Goal: Task Accomplishment & Management: Use online tool/utility

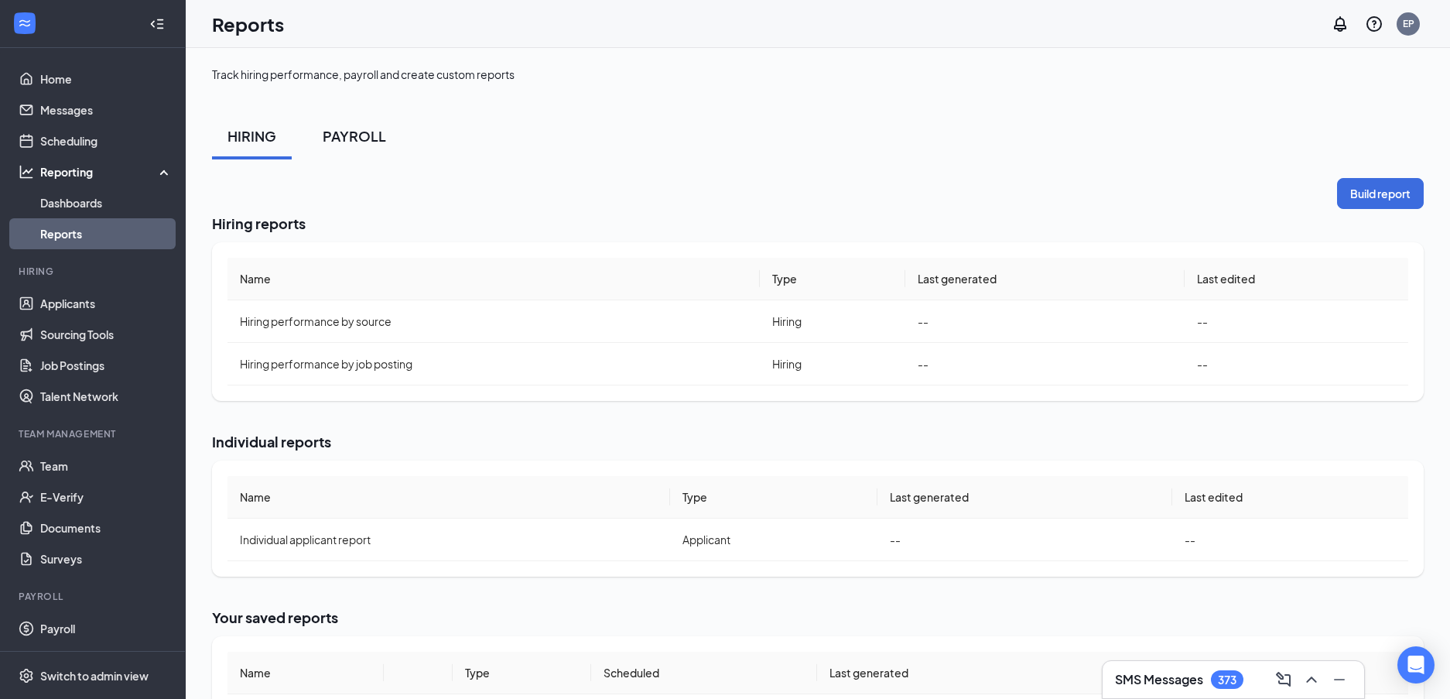
click at [349, 129] on div "PAYROLL" at bounding box center [354, 135] width 63 height 19
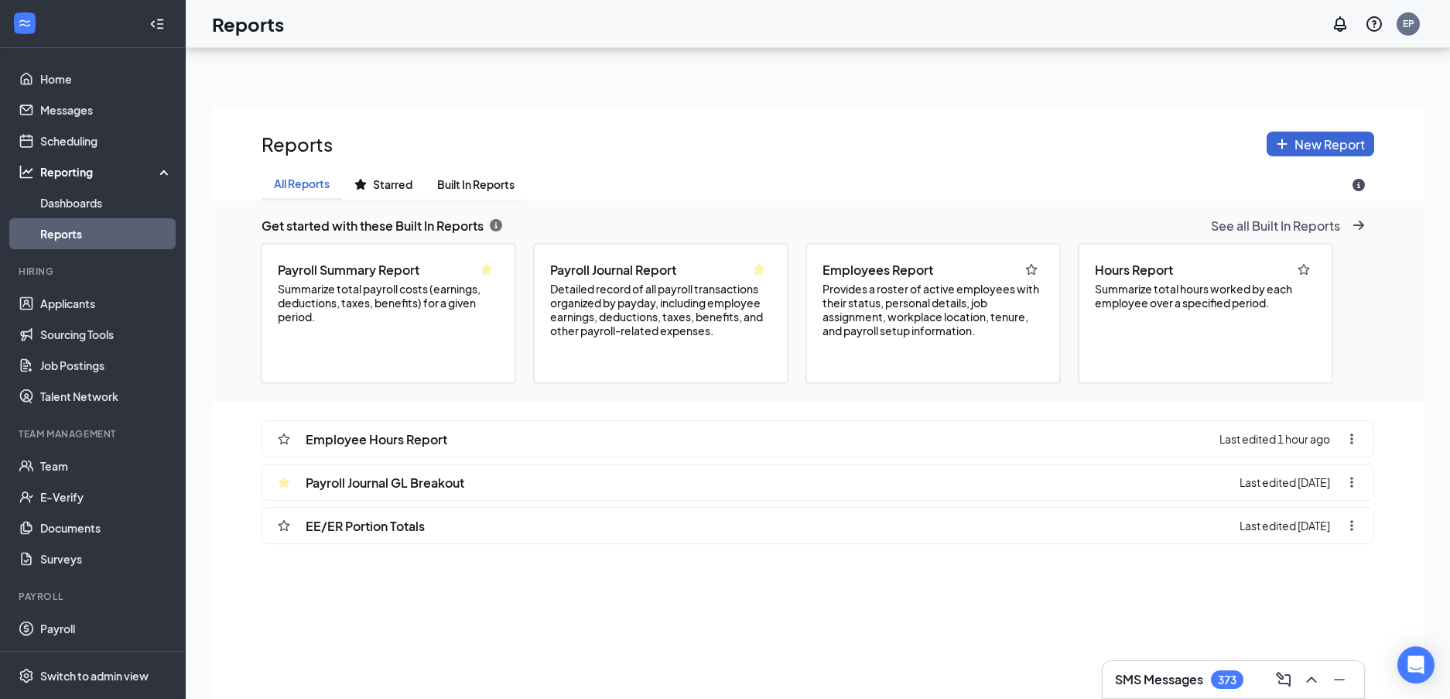
scroll to position [155, 0]
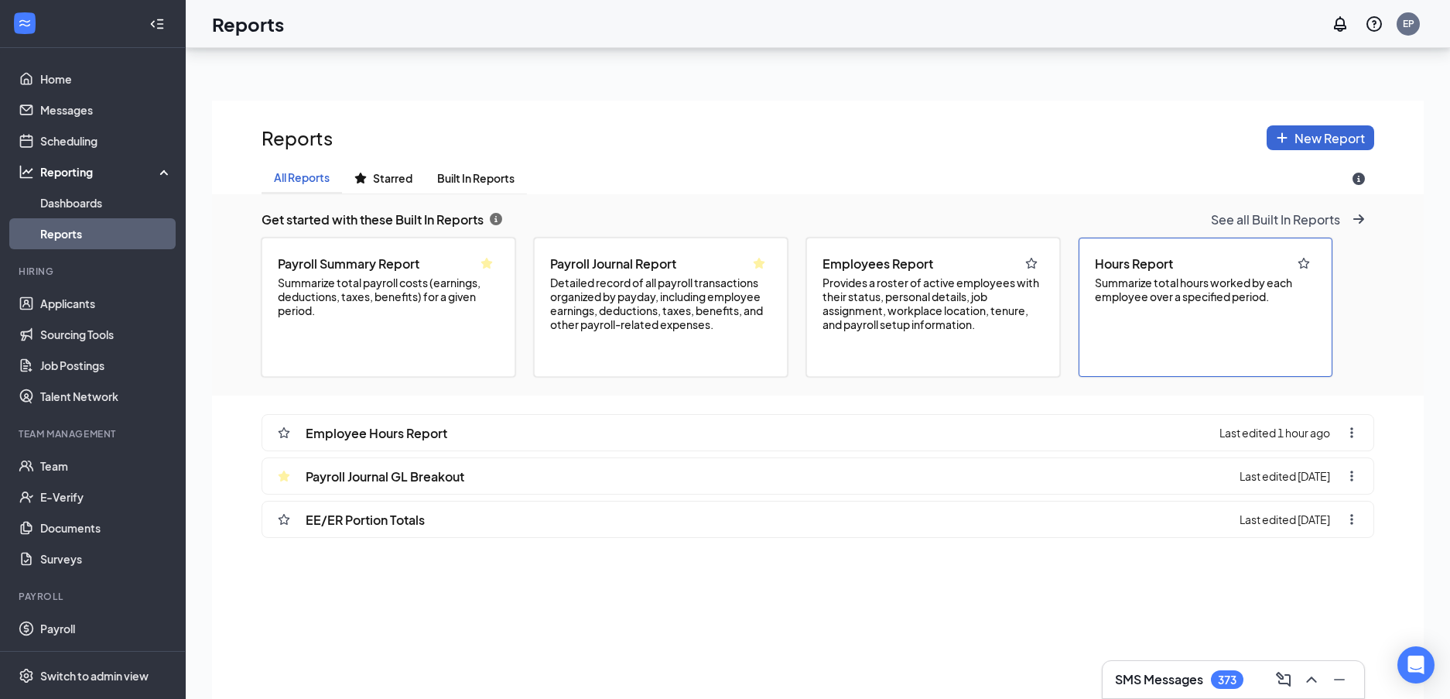
click at [1204, 308] on div "Hours Report Summarize total hours worked by each employee over a specified per…" at bounding box center [1206, 307] width 254 height 139
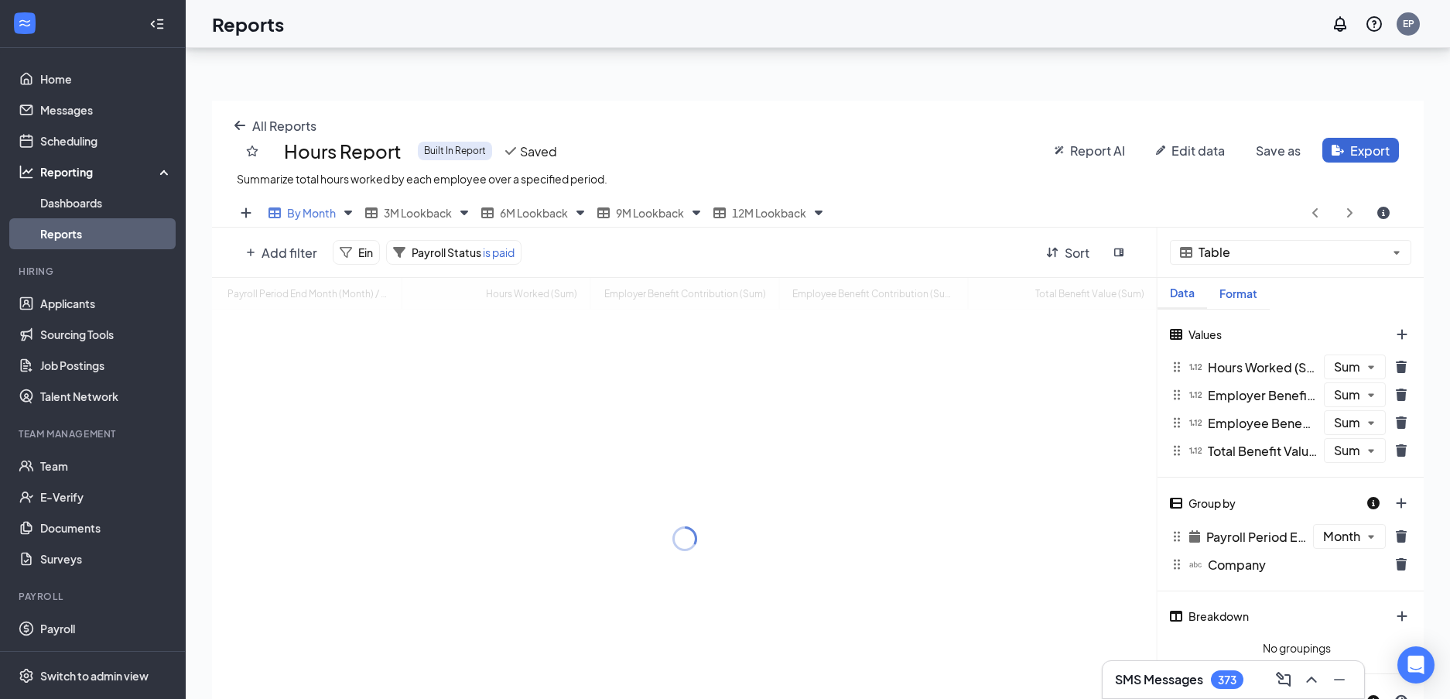
scroll to position [572, 1212]
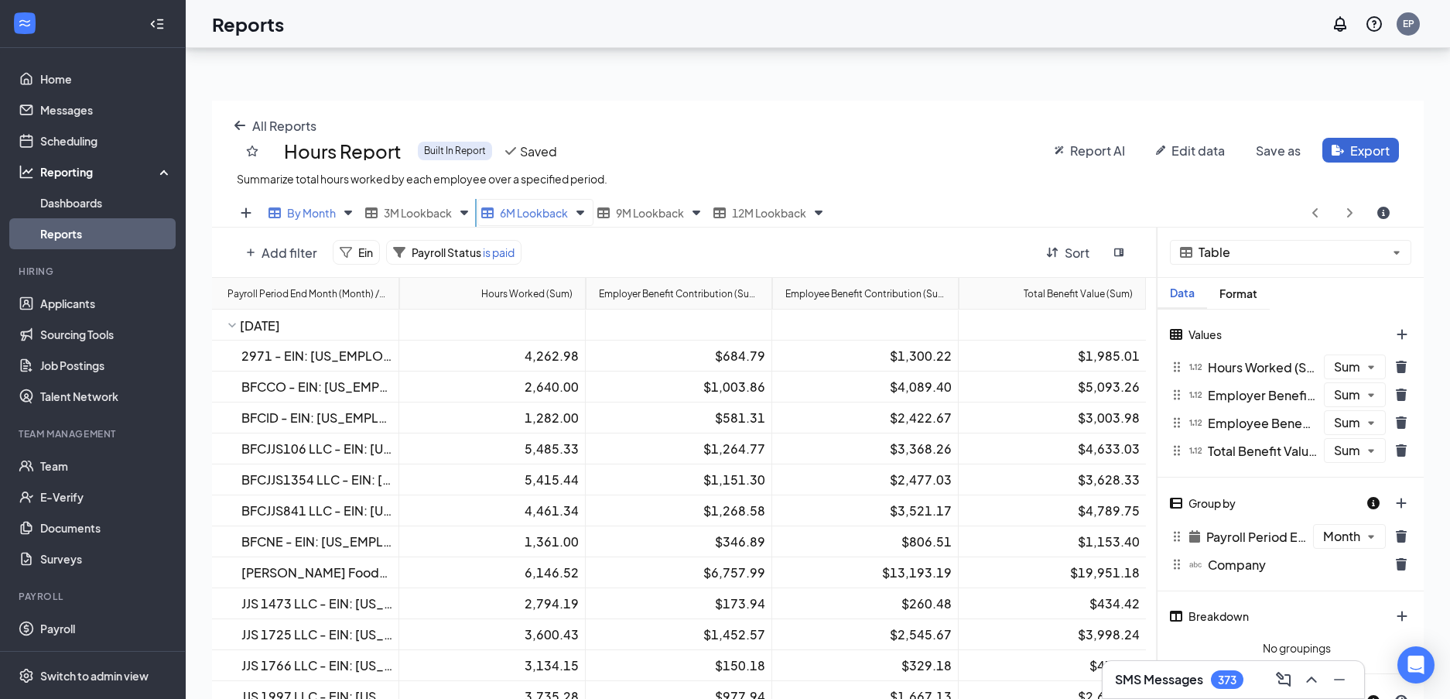
click at [543, 214] on span "6M Lookback" at bounding box center [534, 213] width 68 height 14
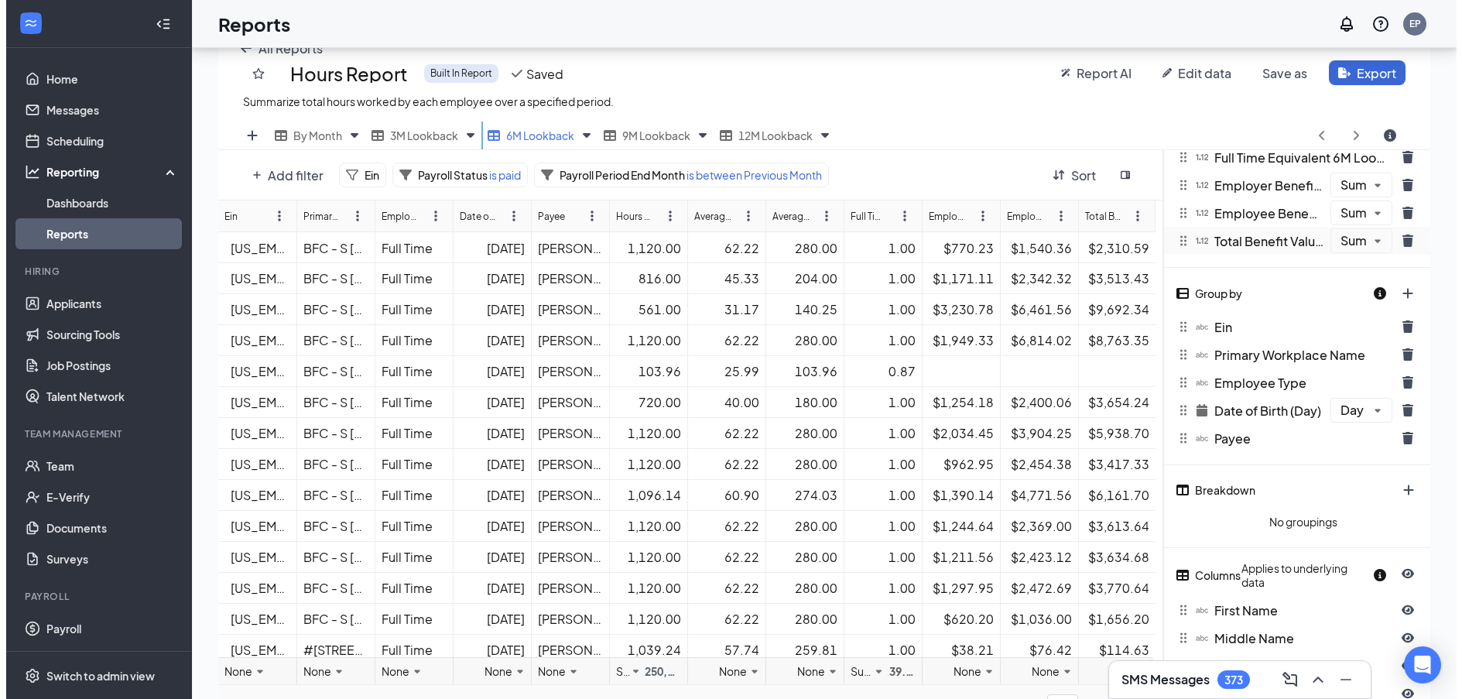
scroll to position [232, 0]
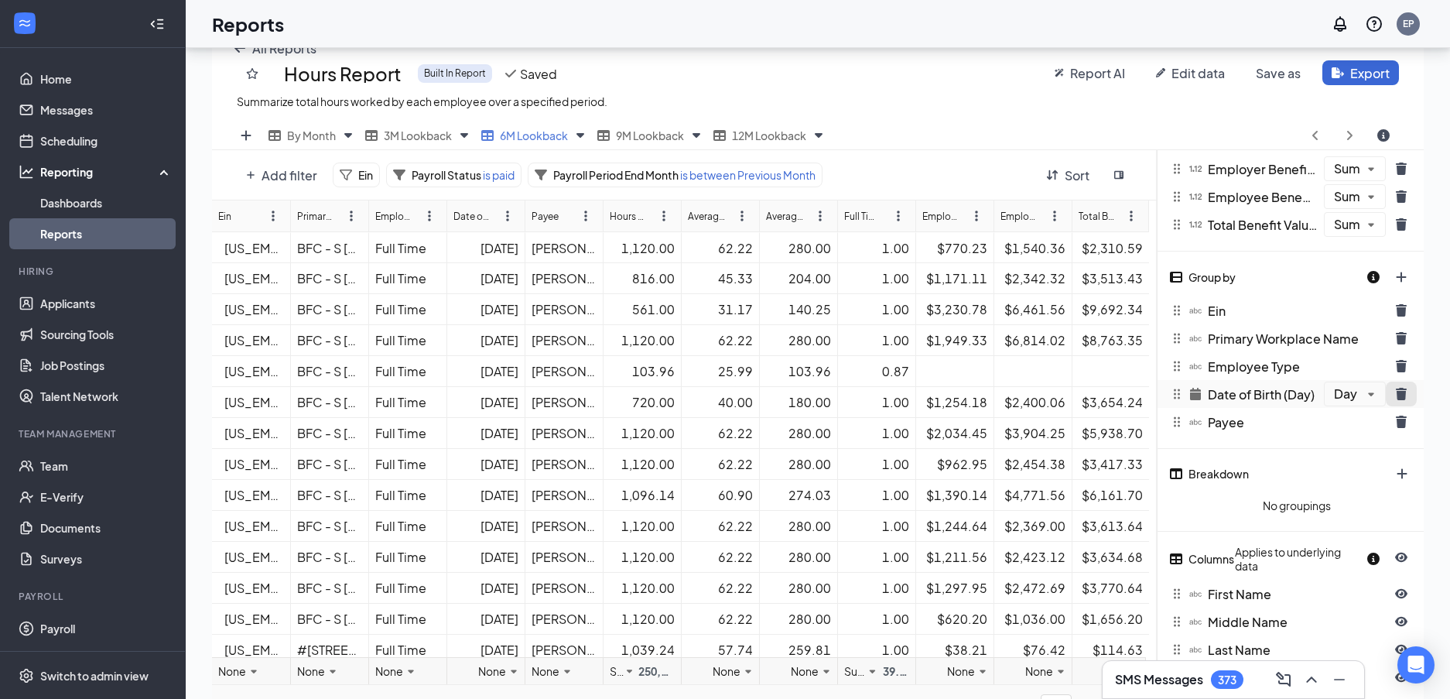
click at [1397, 394] on icon "trash icon" at bounding box center [1401, 394] width 12 height 12
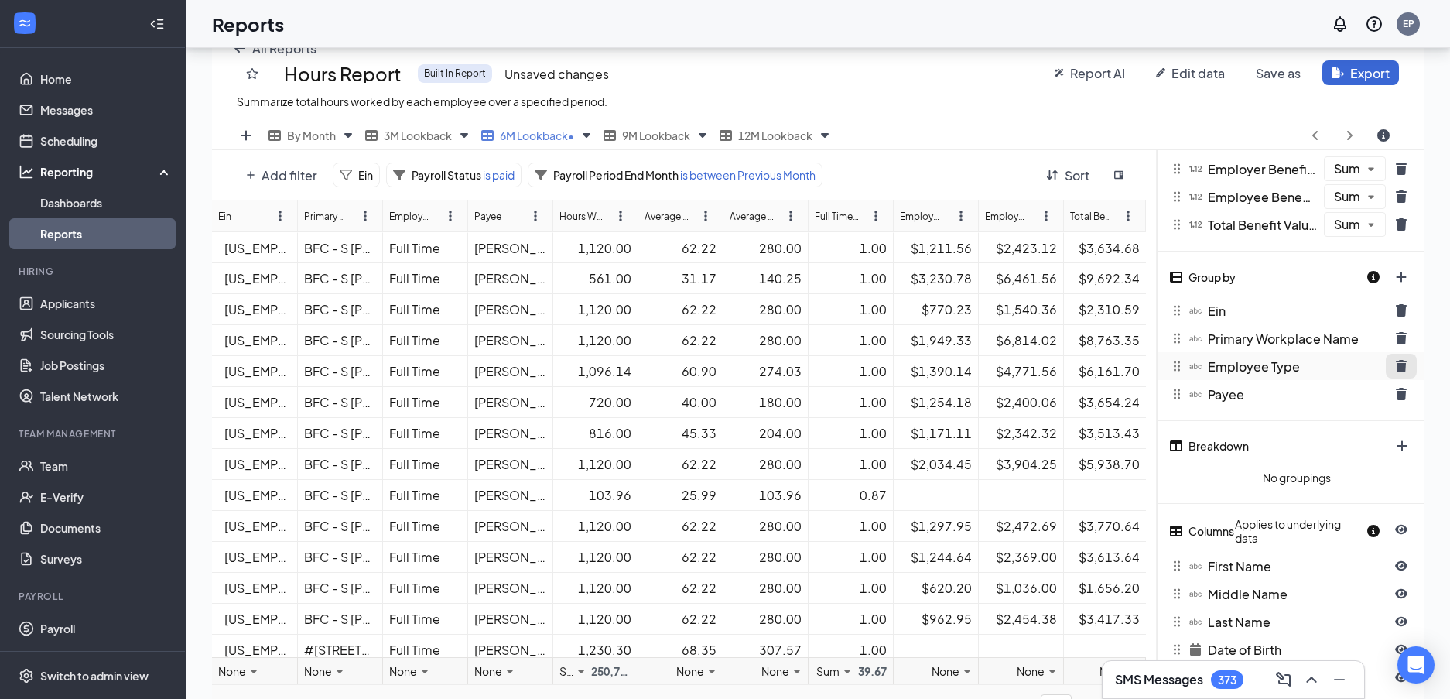
click at [1400, 367] on icon "trash icon" at bounding box center [1401, 366] width 11 height 12
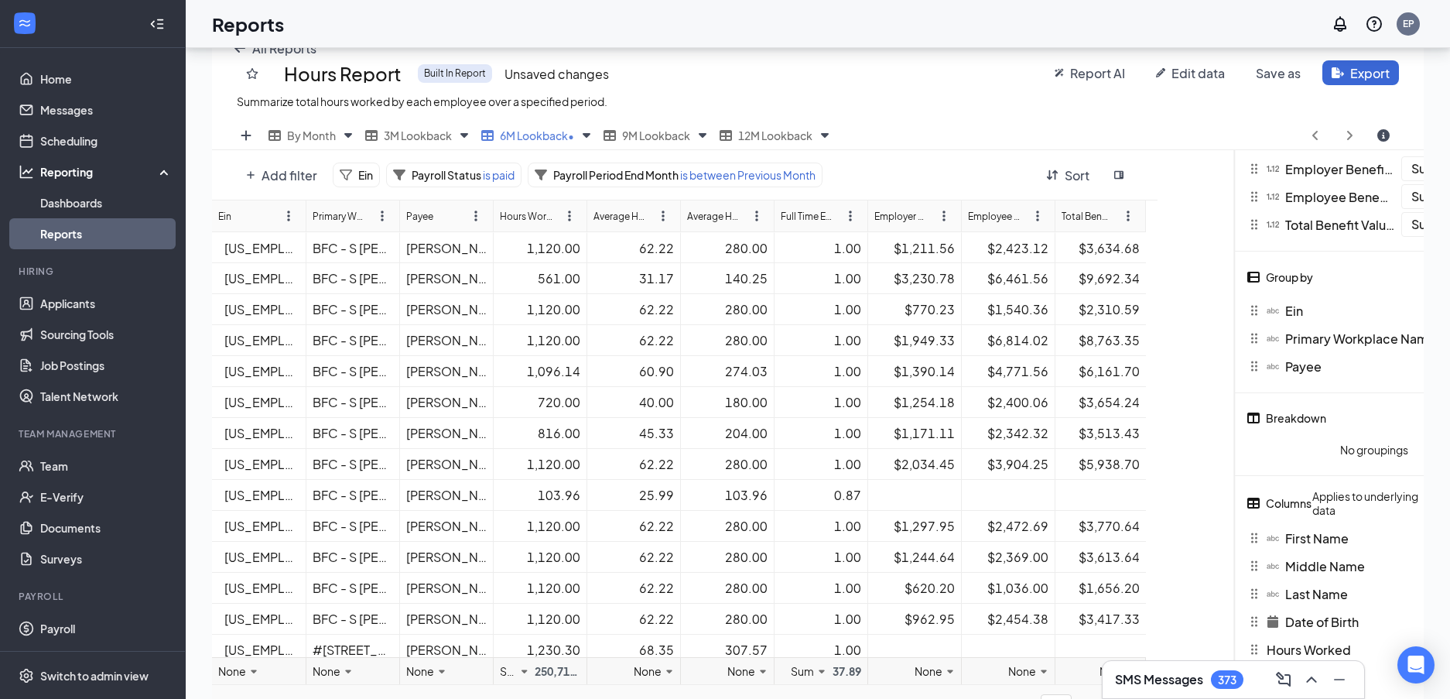
drag, startPoint x: 1156, startPoint y: 375, endPoint x: 1425, endPoint y: 370, distance: 268.6
click at [1425, 370] on div "Track hiring performance, payroll and create custom reports HIRING PAYROLL All …" at bounding box center [818, 294] width 1265 height 956
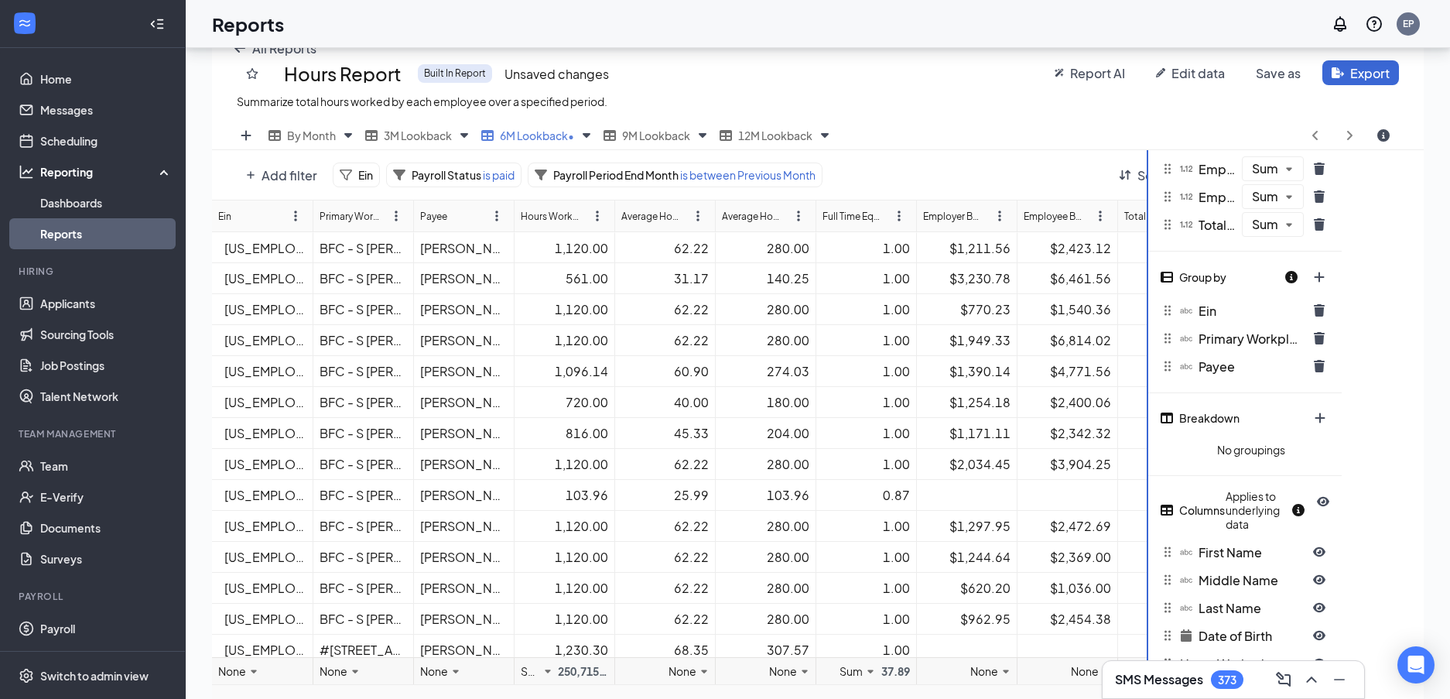
drag, startPoint x: 1228, startPoint y: 377, endPoint x: 1146, endPoint y: 378, distance: 82.0
click at [1147, 378] on div at bounding box center [1148, 436] width 2 height 572
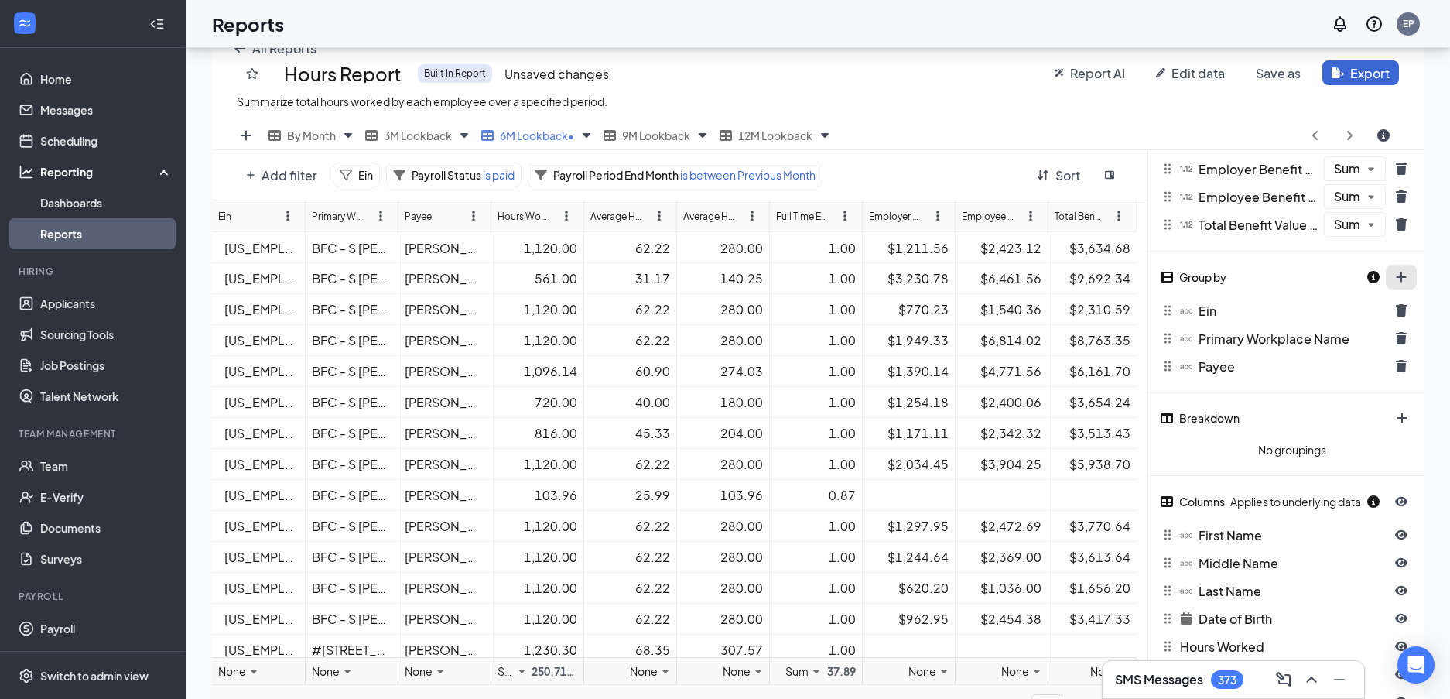
click at [1401, 277] on button "plus icon" at bounding box center [1401, 277] width 31 height 25
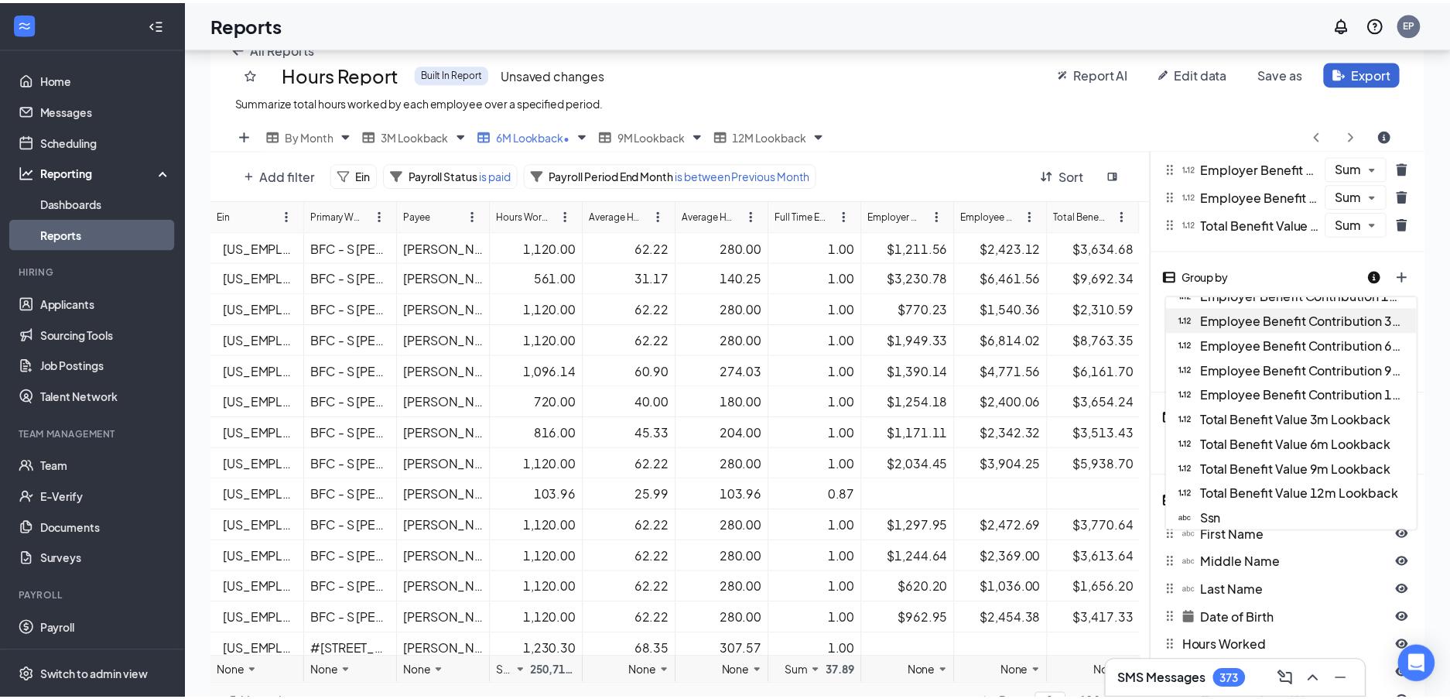
scroll to position [831, 0]
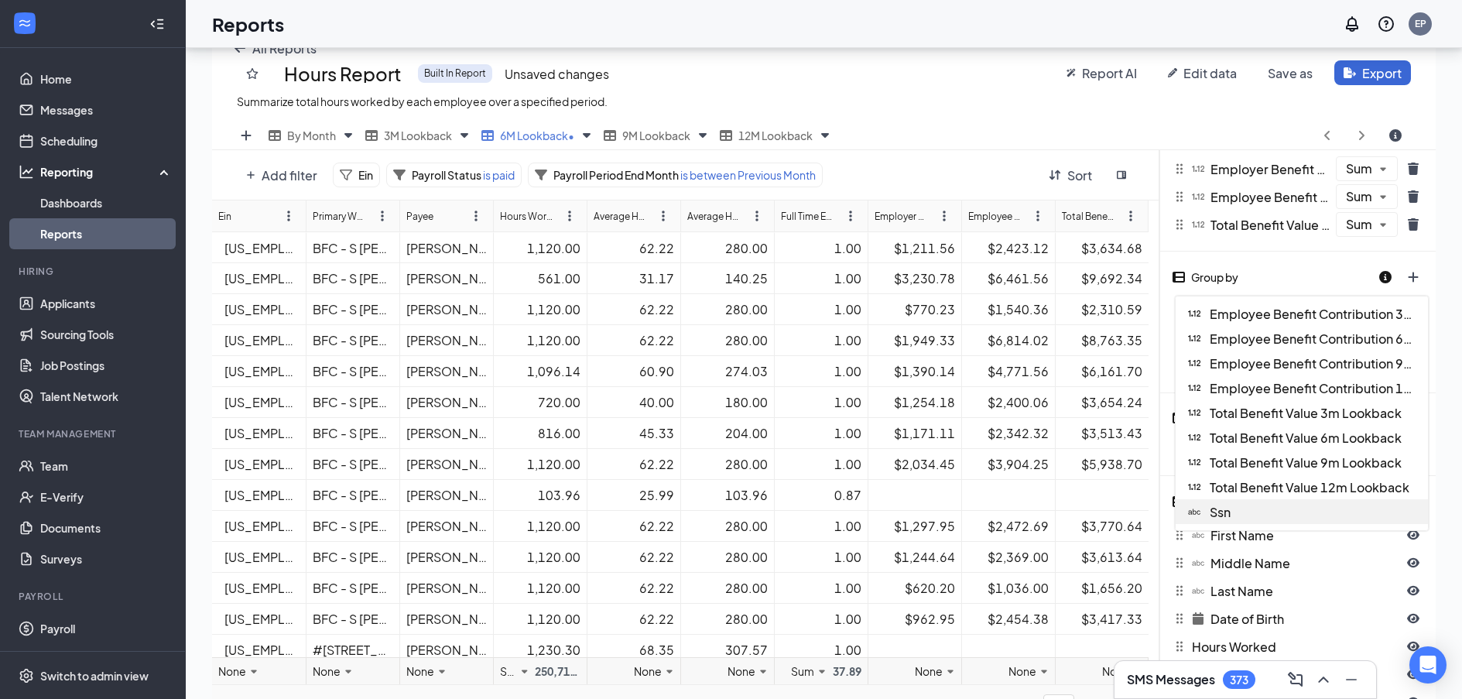
click at [1216, 511] on span "Ssn" at bounding box center [1220, 512] width 21 height 16
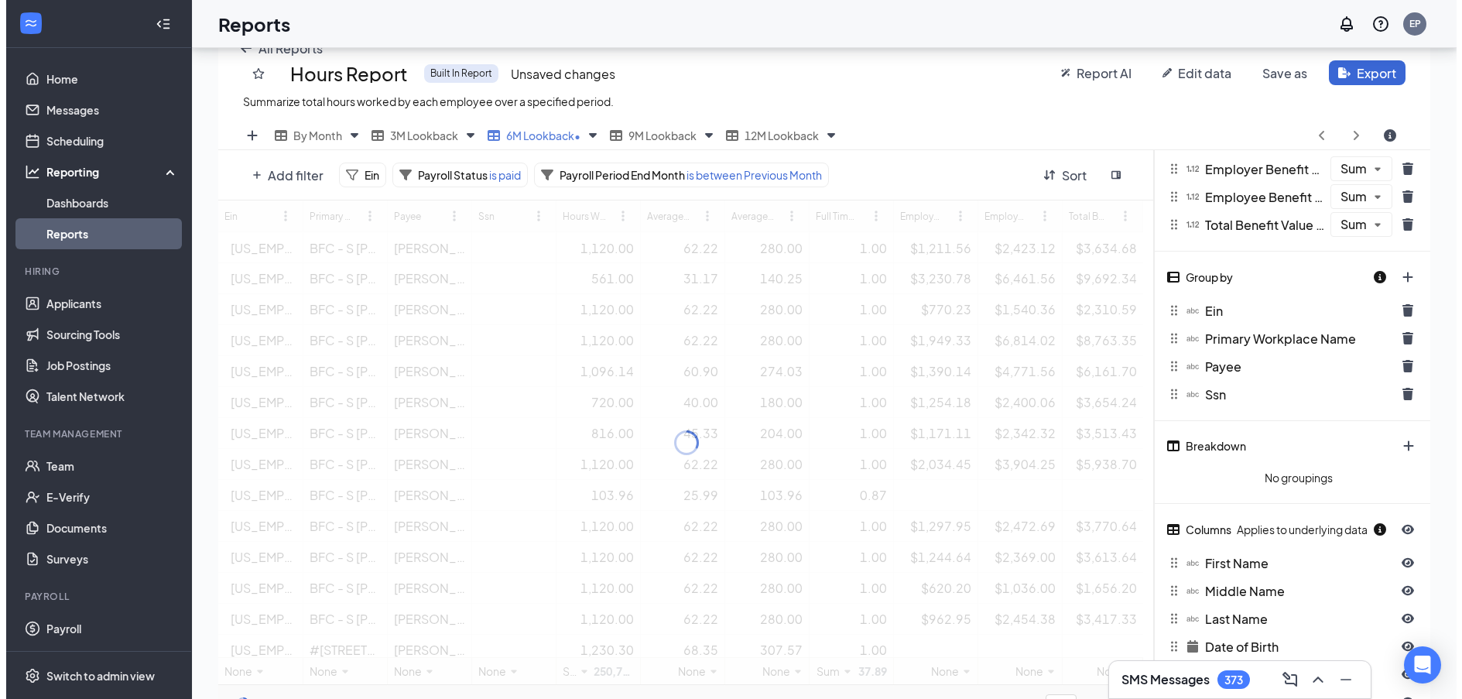
scroll to position [76823, 76183]
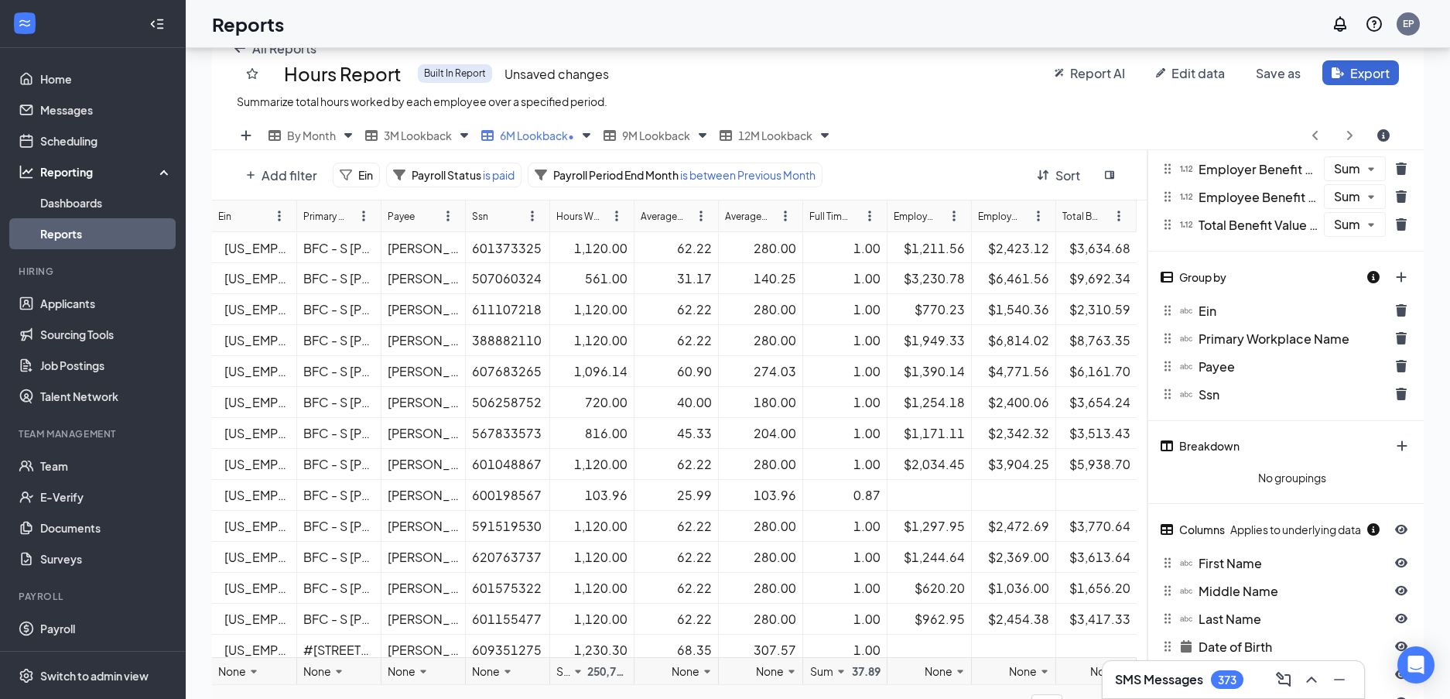
click at [1401, 264] on div at bounding box center [1392, 277] width 51 height 26
click at [1398, 274] on button "plus icon" at bounding box center [1401, 277] width 31 height 25
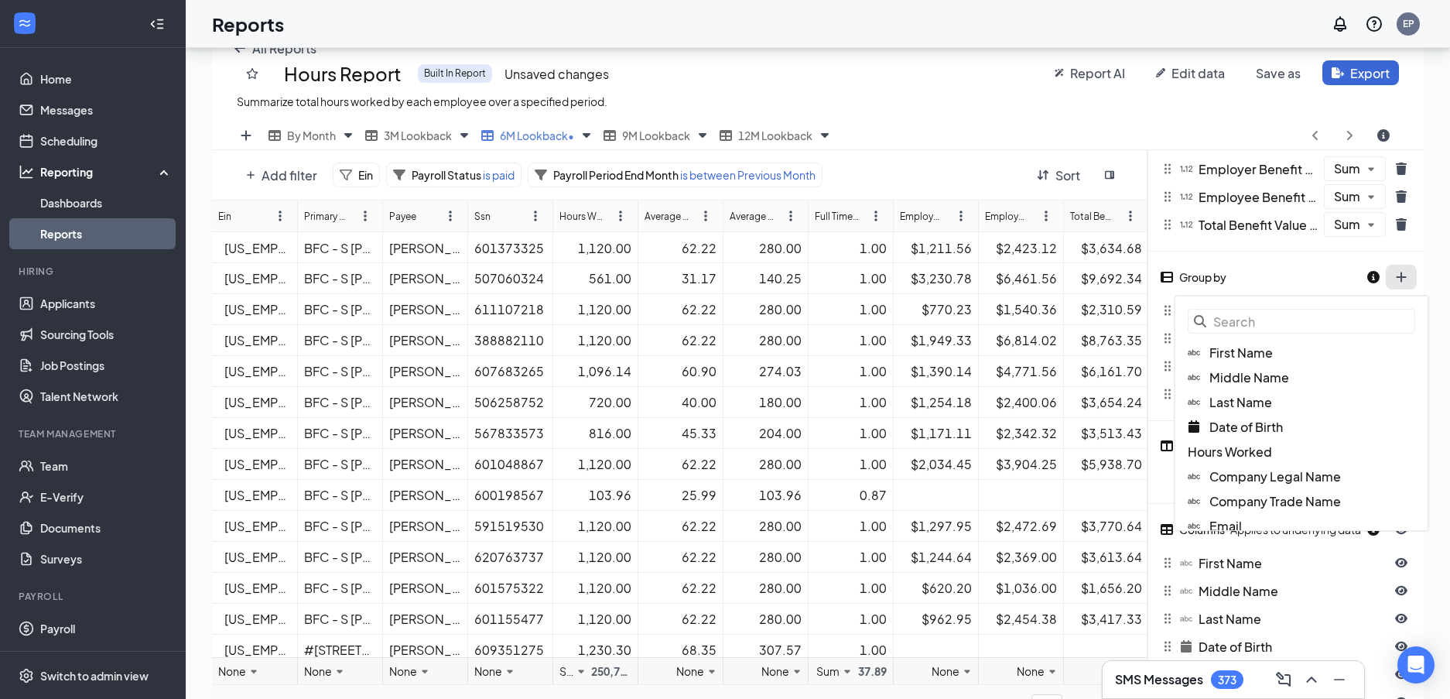
scroll to position [572, 1224]
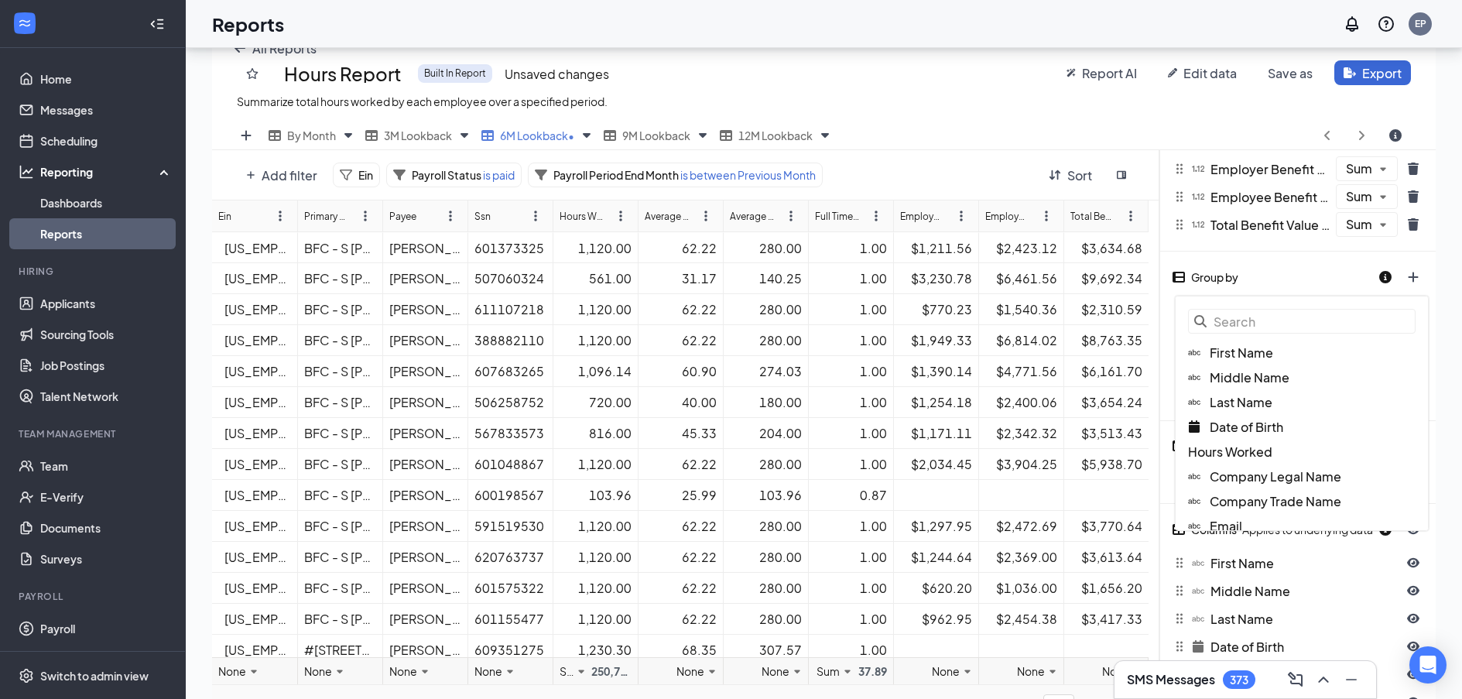
click at [1257, 115] on div "All Reports Hours Report Built In Report Unsaved changes Summarize total hours …" at bounding box center [824, 72] width 1224 height 98
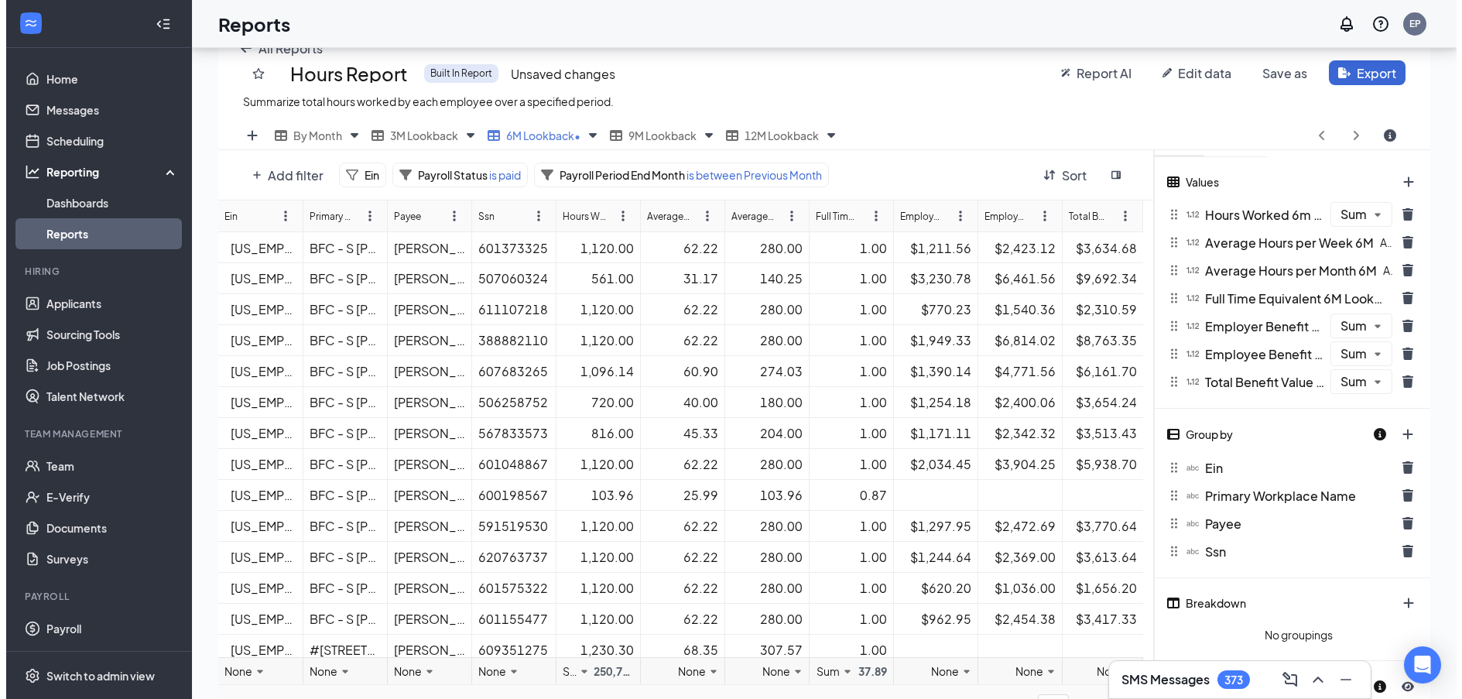
scroll to position [0, 0]
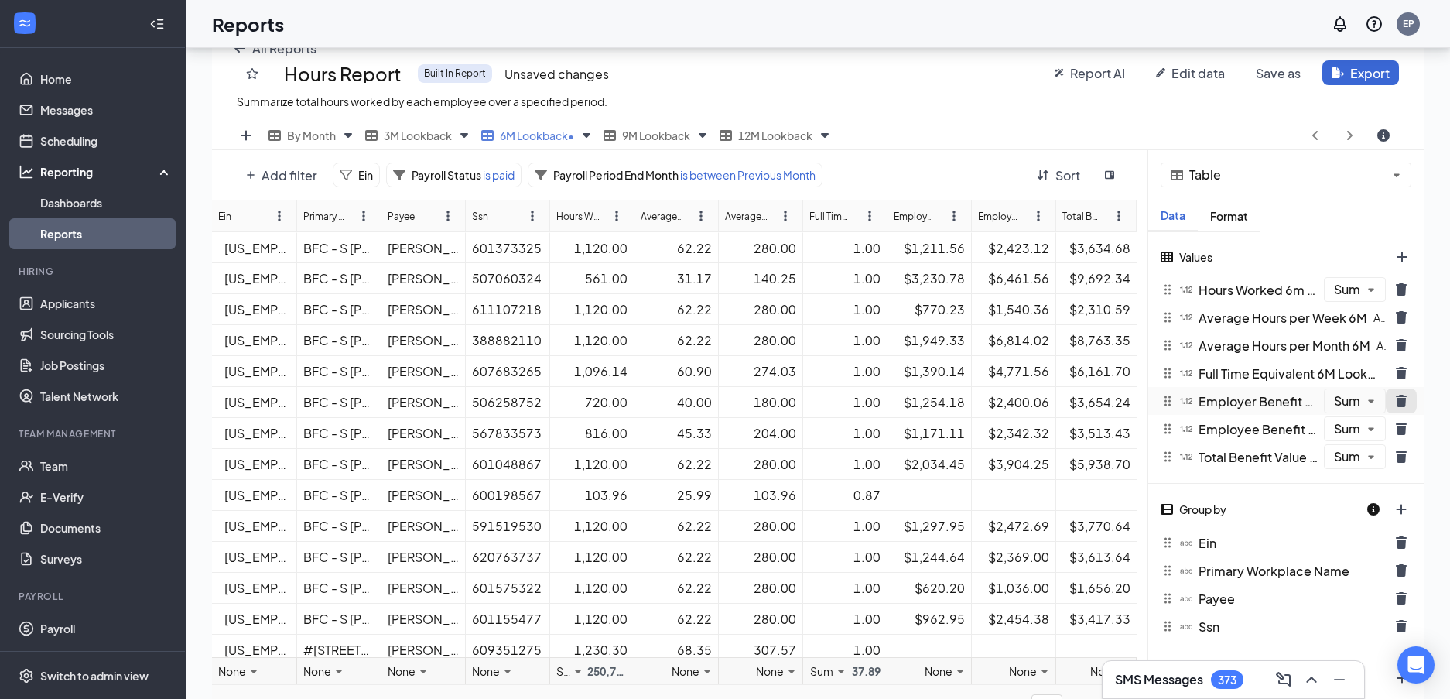
click at [1397, 399] on icon "trash icon" at bounding box center [1401, 401] width 12 height 12
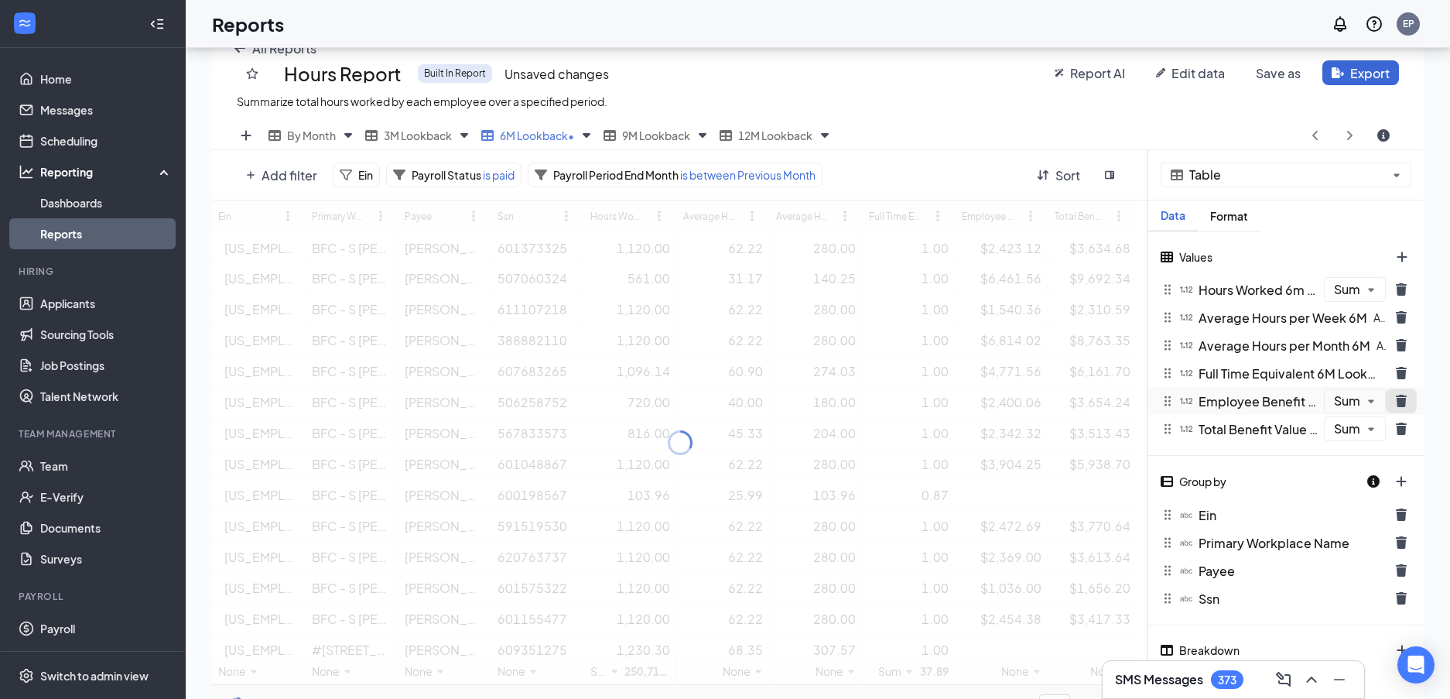
click at [1402, 398] on icon "trash icon" at bounding box center [1401, 401] width 12 height 12
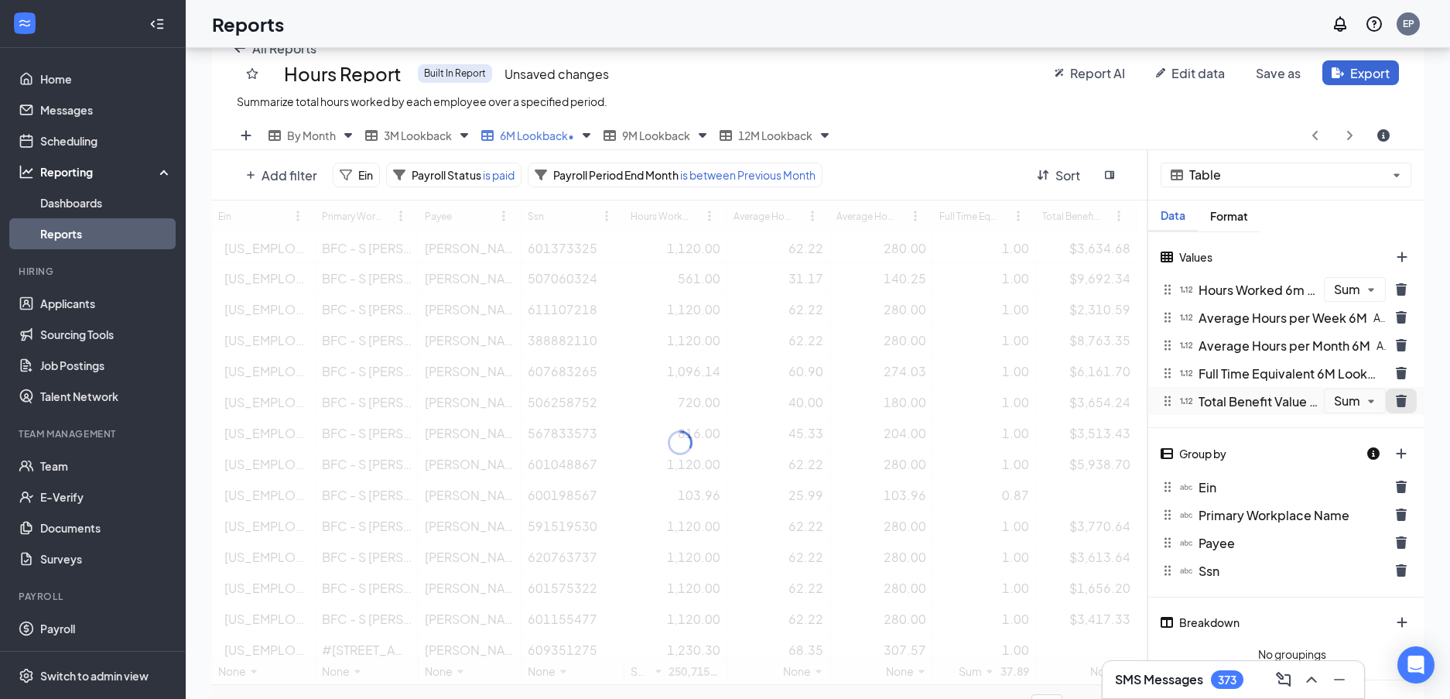
click at [1405, 399] on icon "trash icon" at bounding box center [1401, 401] width 11 height 12
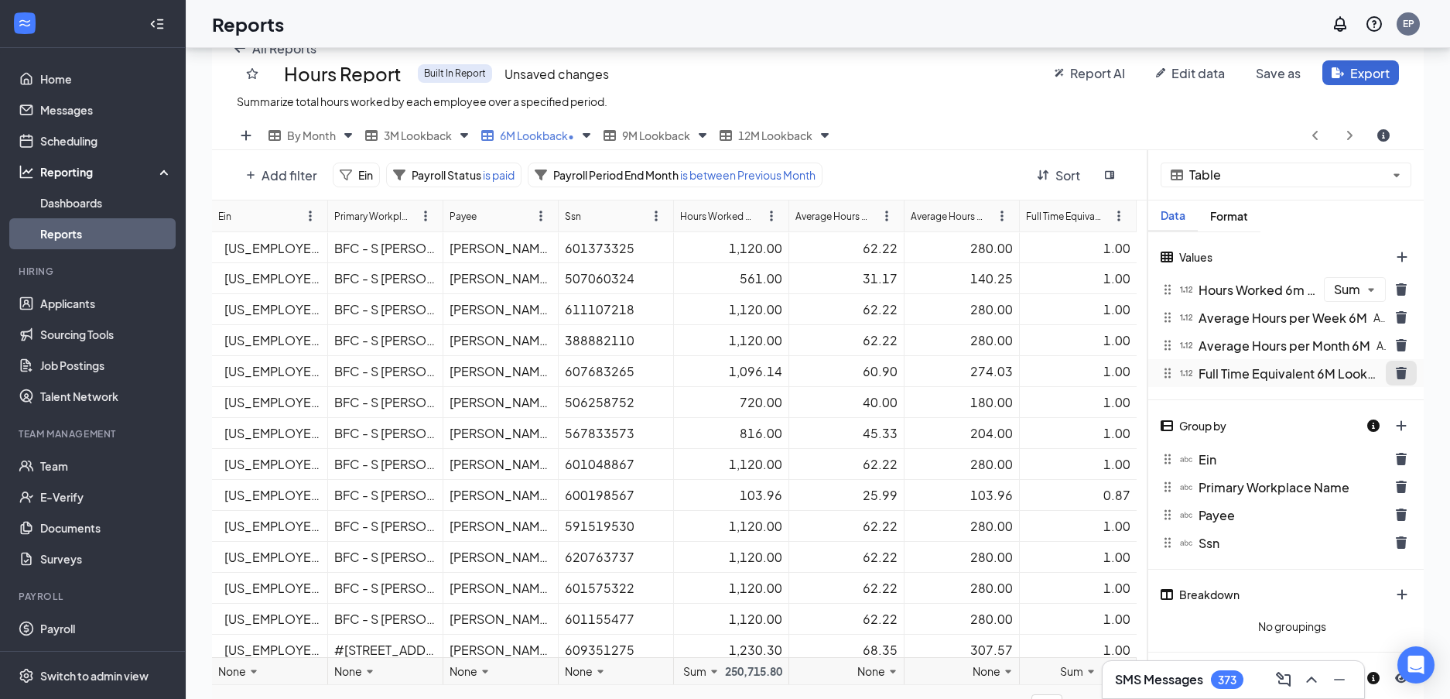
click at [1408, 370] on button "trash icon" at bounding box center [1401, 373] width 31 height 25
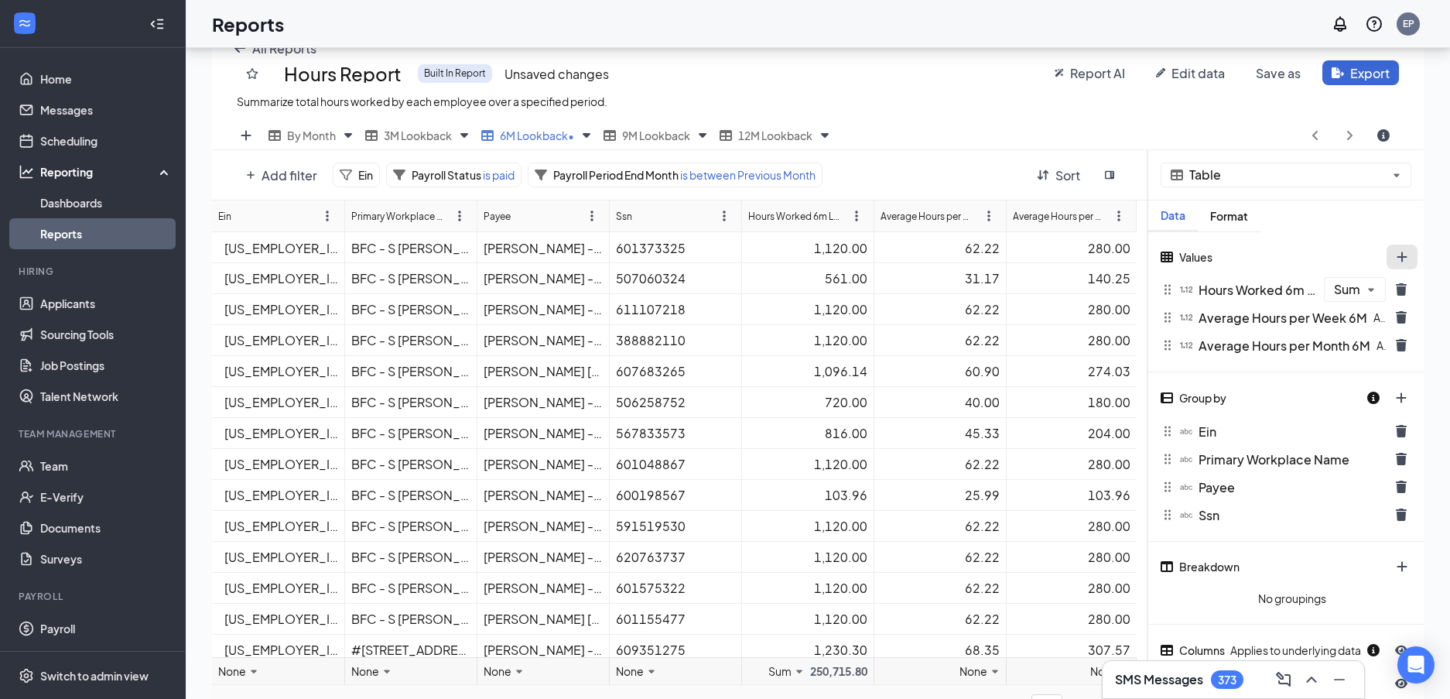
click at [1397, 258] on div "Values" at bounding box center [1287, 260] width 276 height 31
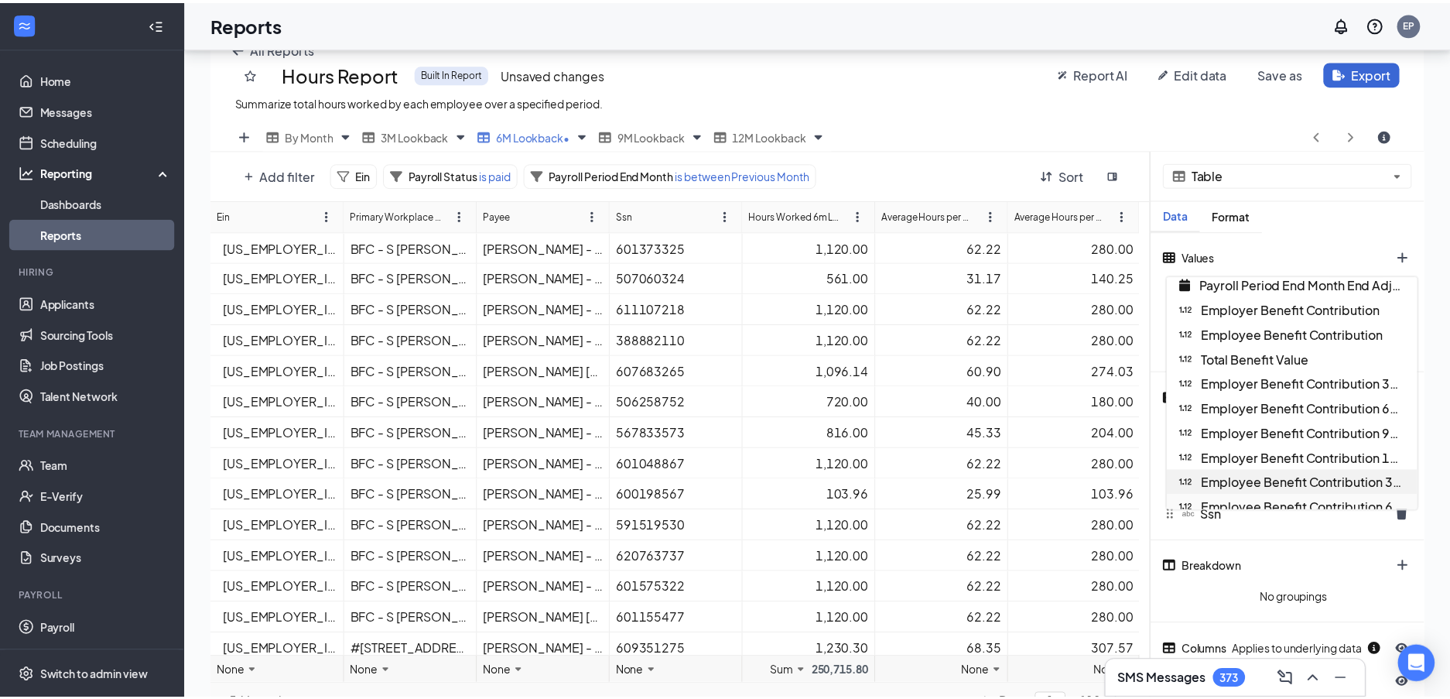
scroll to position [1084, 0]
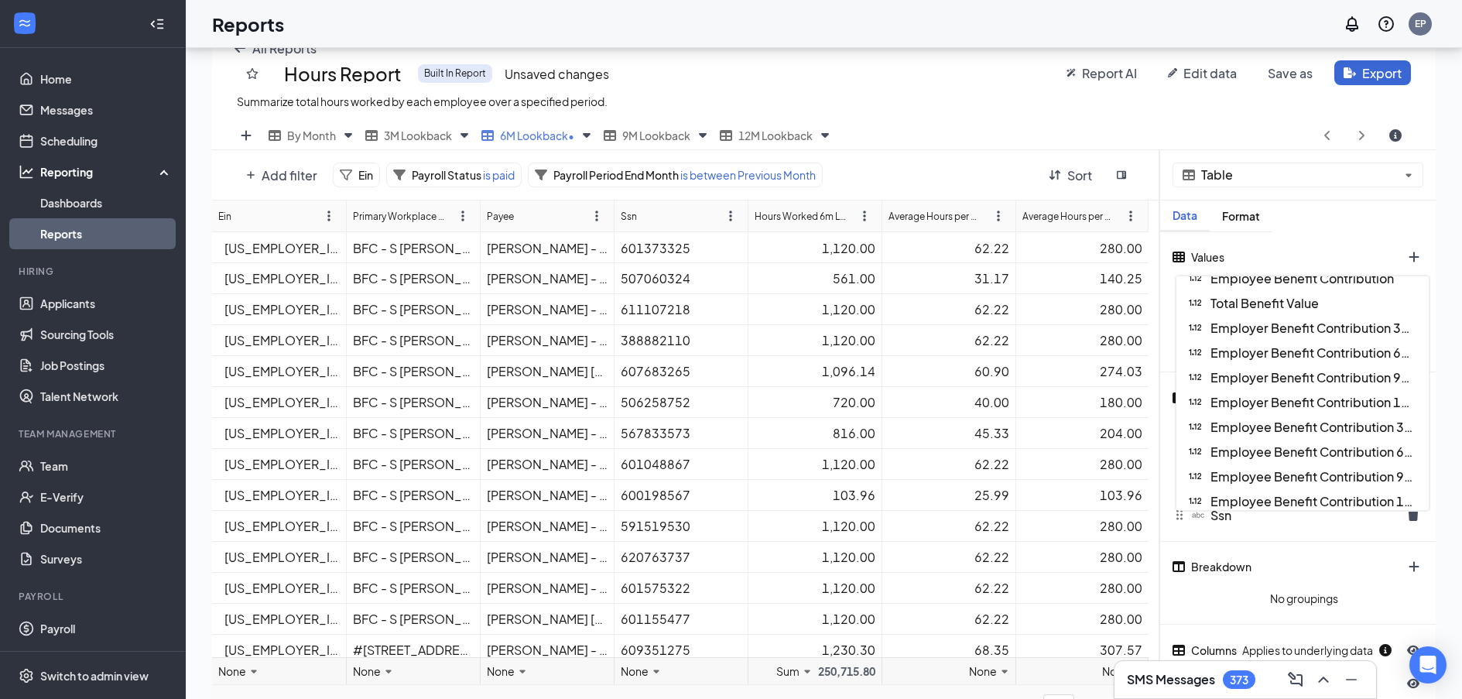
click at [1258, 116] on div "All Reports Hours Report Built In Report Unsaved changes Summarize total hours …" at bounding box center [824, 72] width 1224 height 98
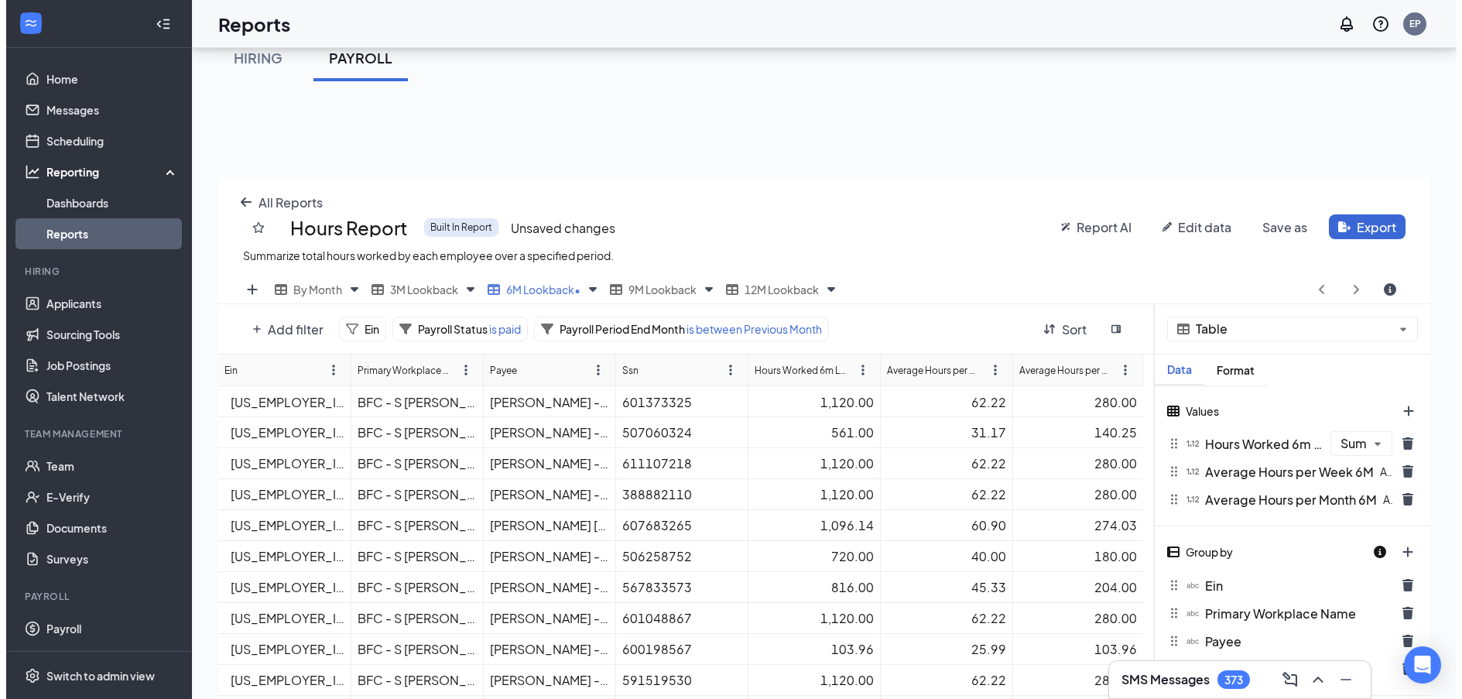
scroll to position [77, 0]
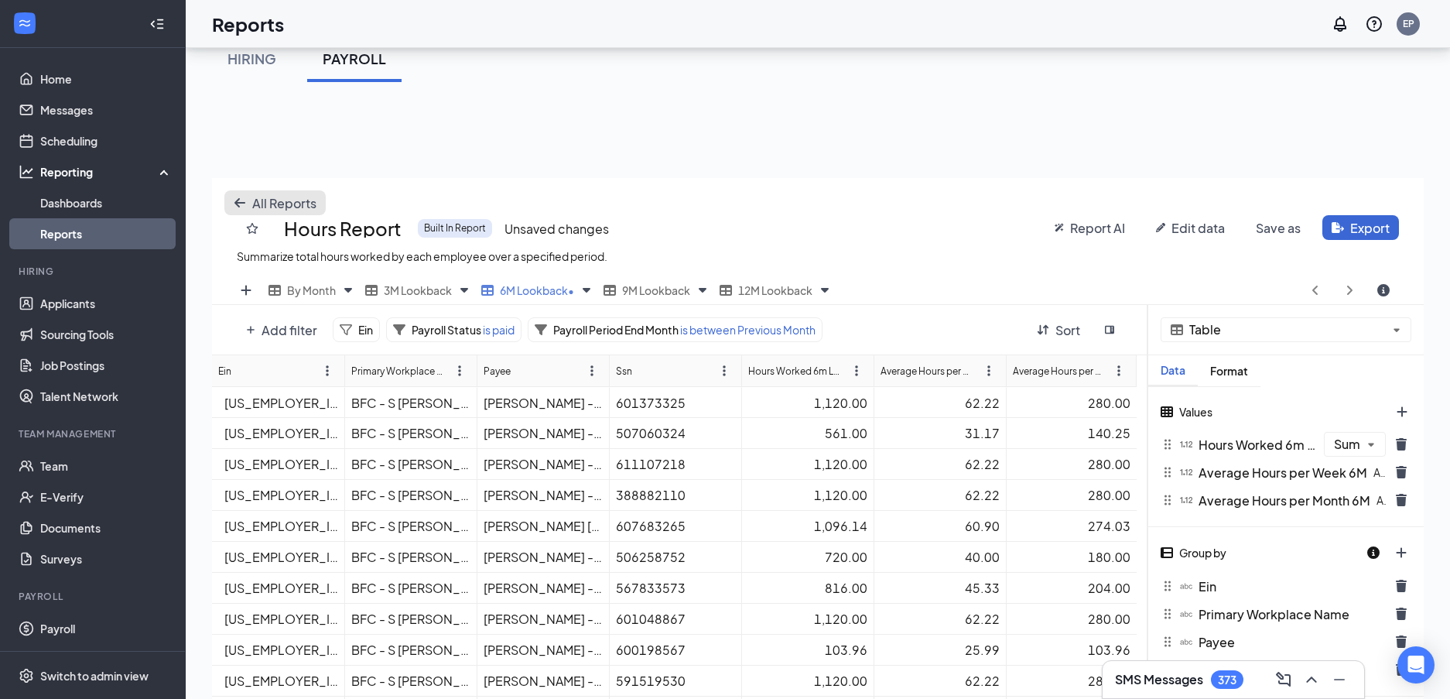
click at [287, 191] on button "All Reports" at bounding box center [274, 202] width 101 height 25
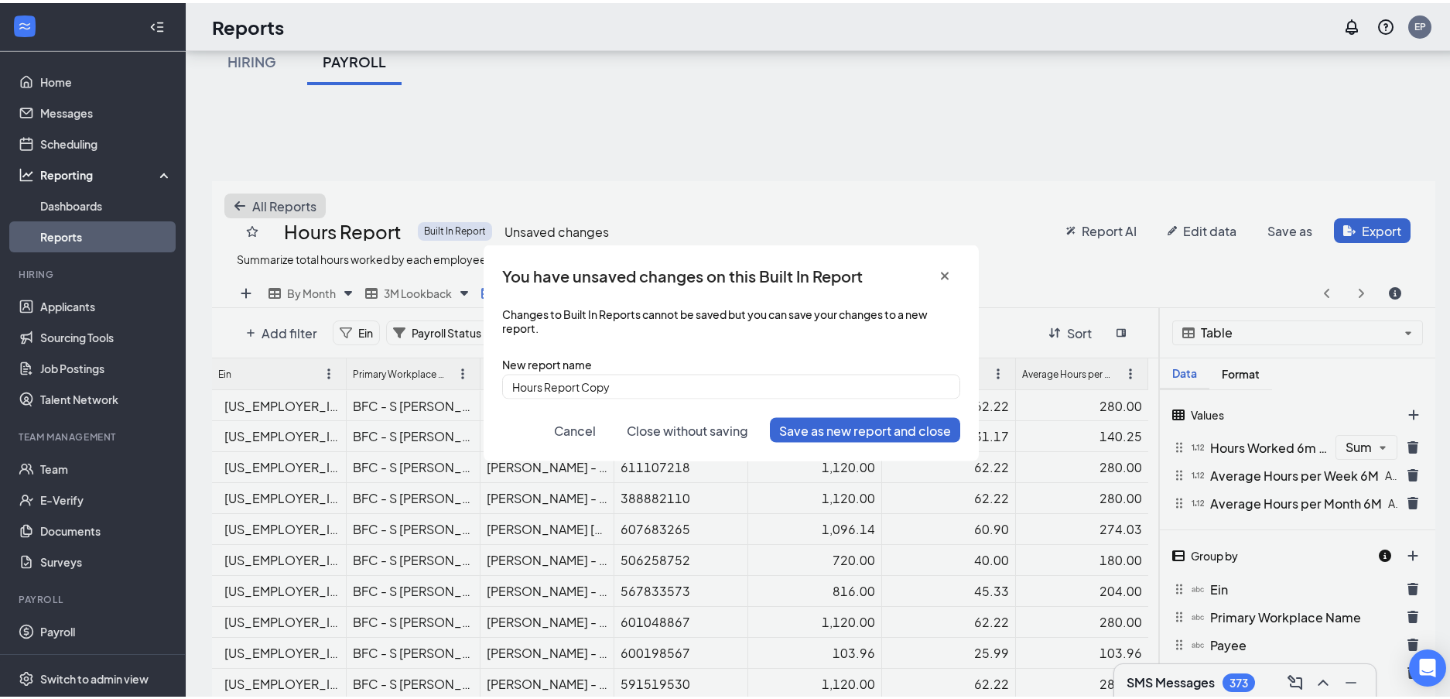
scroll to position [572, 1224]
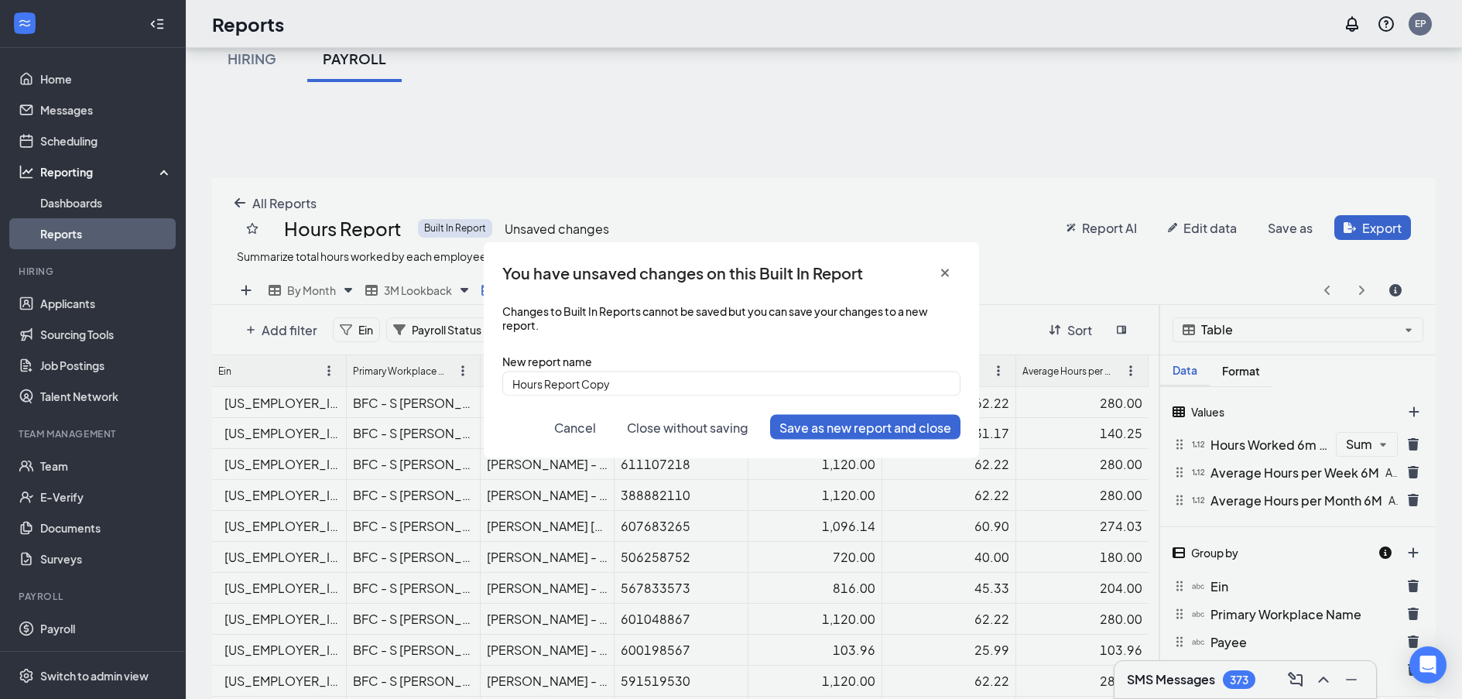
click at [643, 426] on span "Close without saving" at bounding box center [688, 427] width 122 height 16
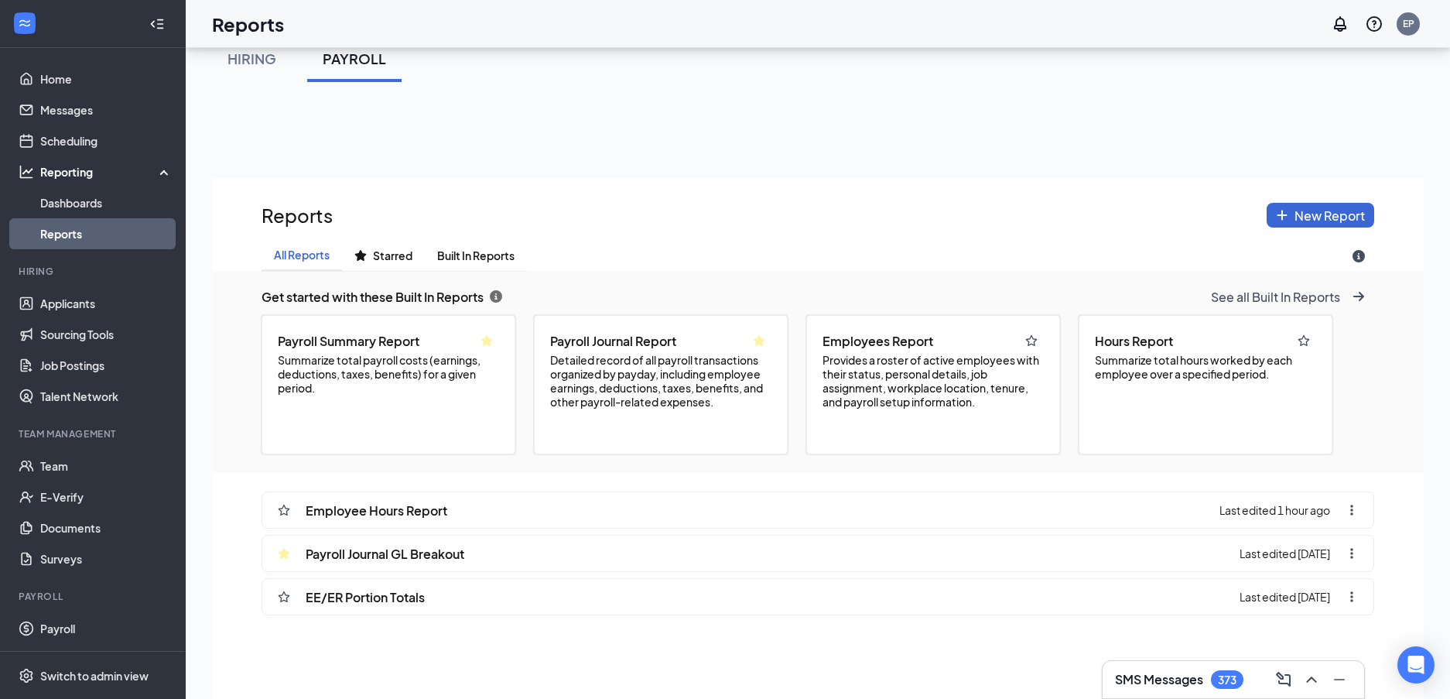
scroll to position [807, 1212]
click at [421, 508] on span "Employee Hours Report" at bounding box center [377, 510] width 142 height 16
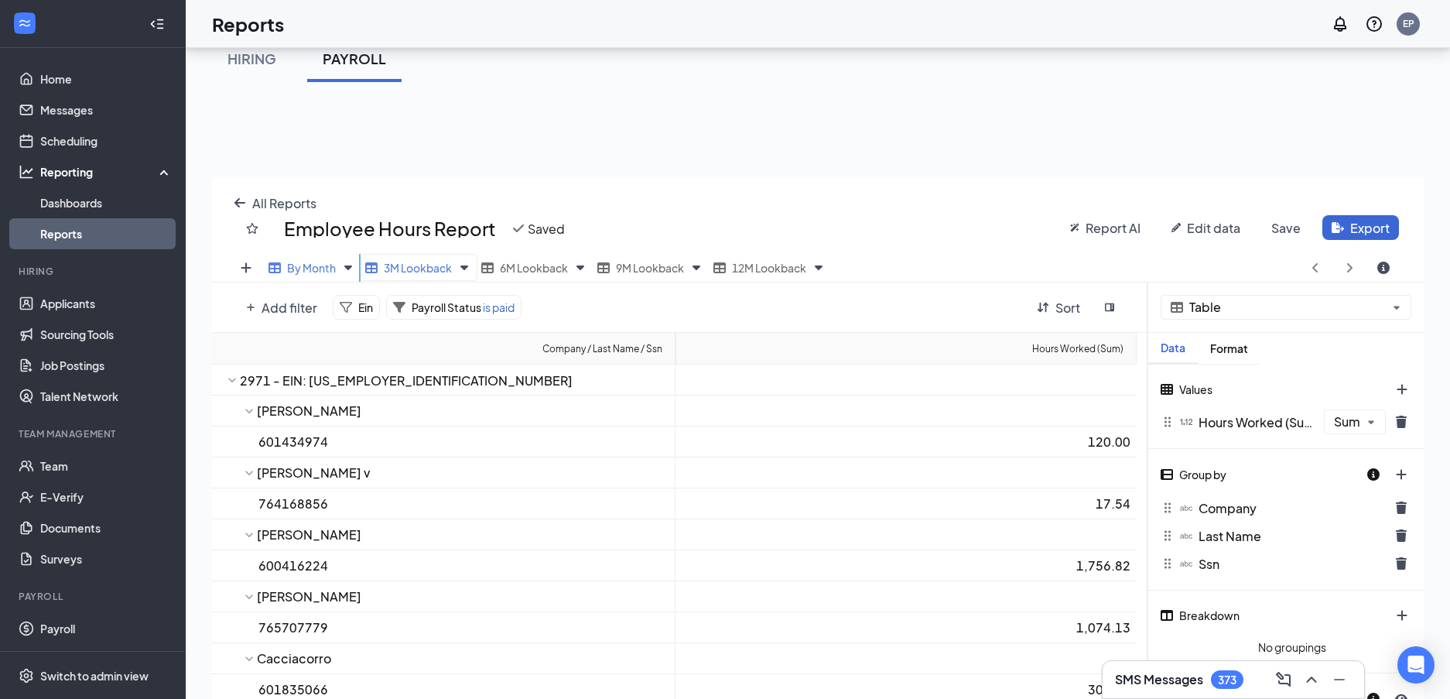
click at [409, 266] on span "3M Lookback" at bounding box center [418, 268] width 68 height 14
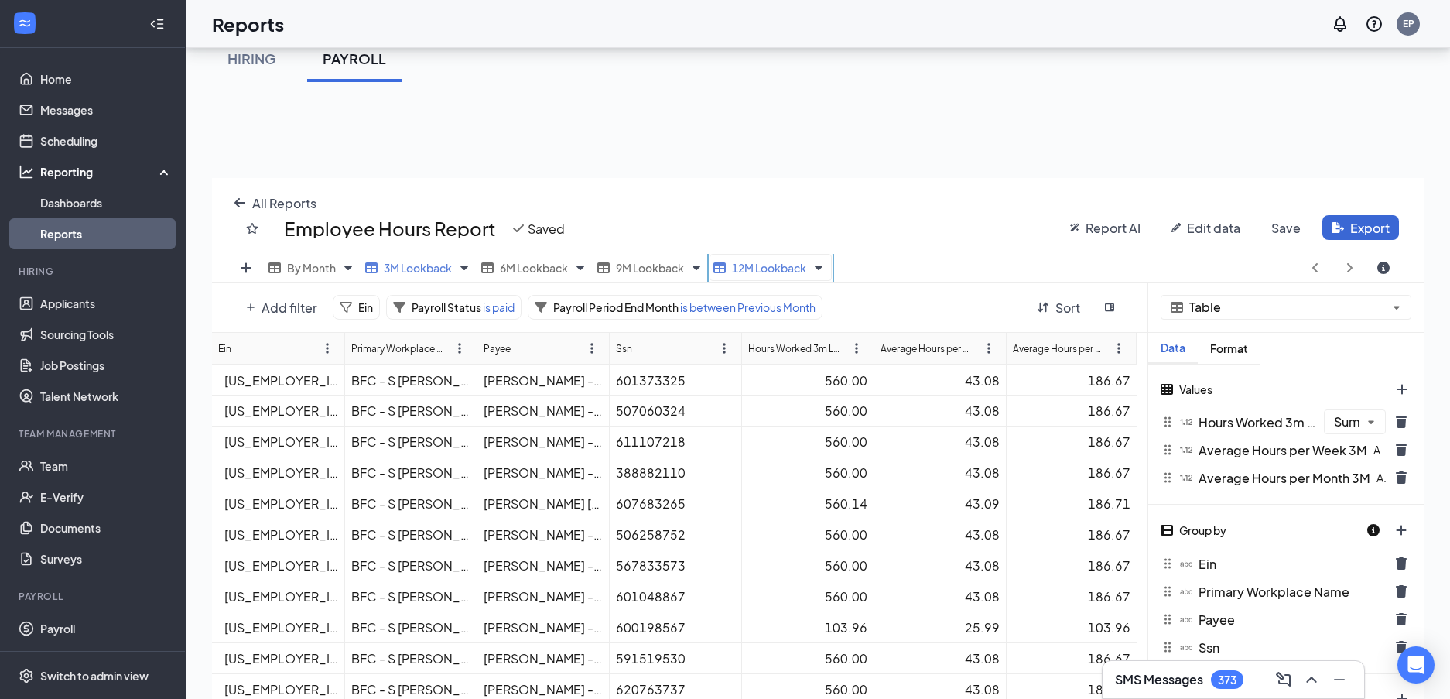
click at [752, 262] on span "12M Lookback" at bounding box center [769, 268] width 74 height 14
click at [235, 201] on icon "arrow-left icon" at bounding box center [240, 203] width 12 height 12
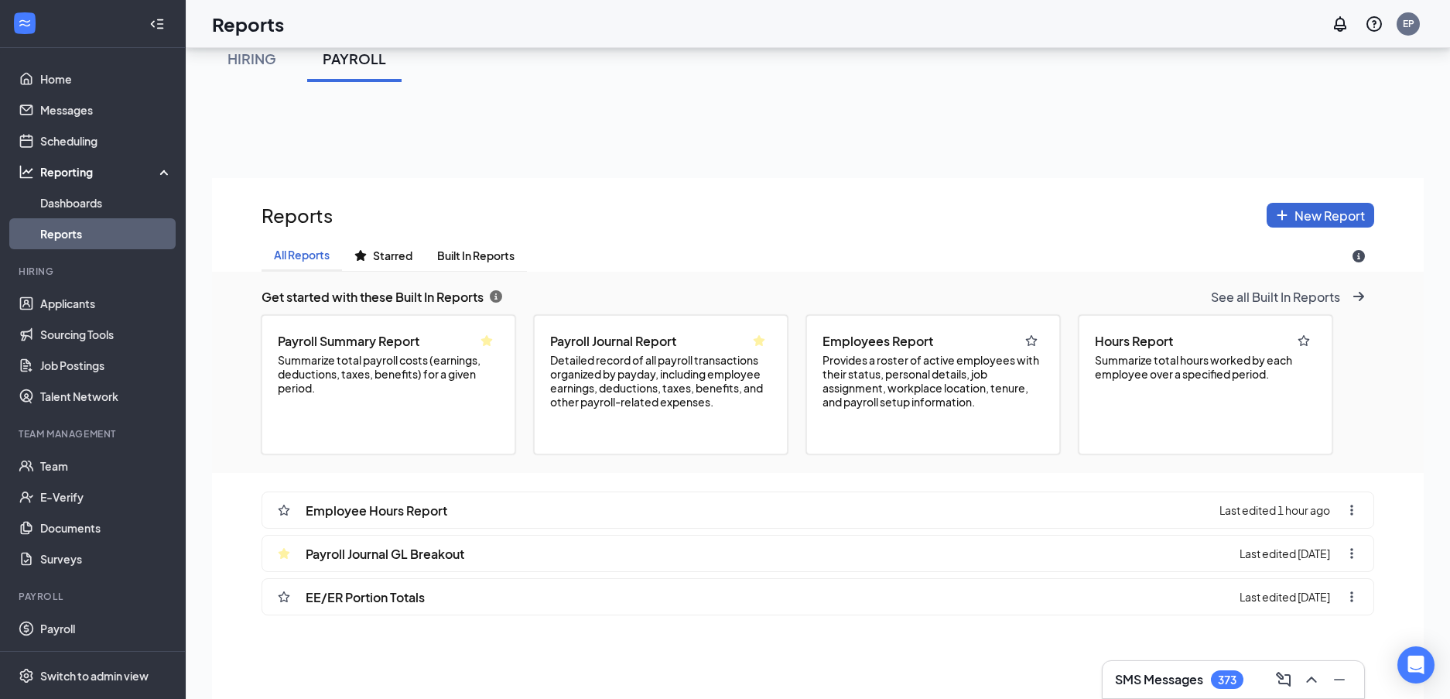
scroll to position [807, 1212]
click at [369, 526] on div "Employee Hours Report" at bounding box center [358, 510] width 179 height 36
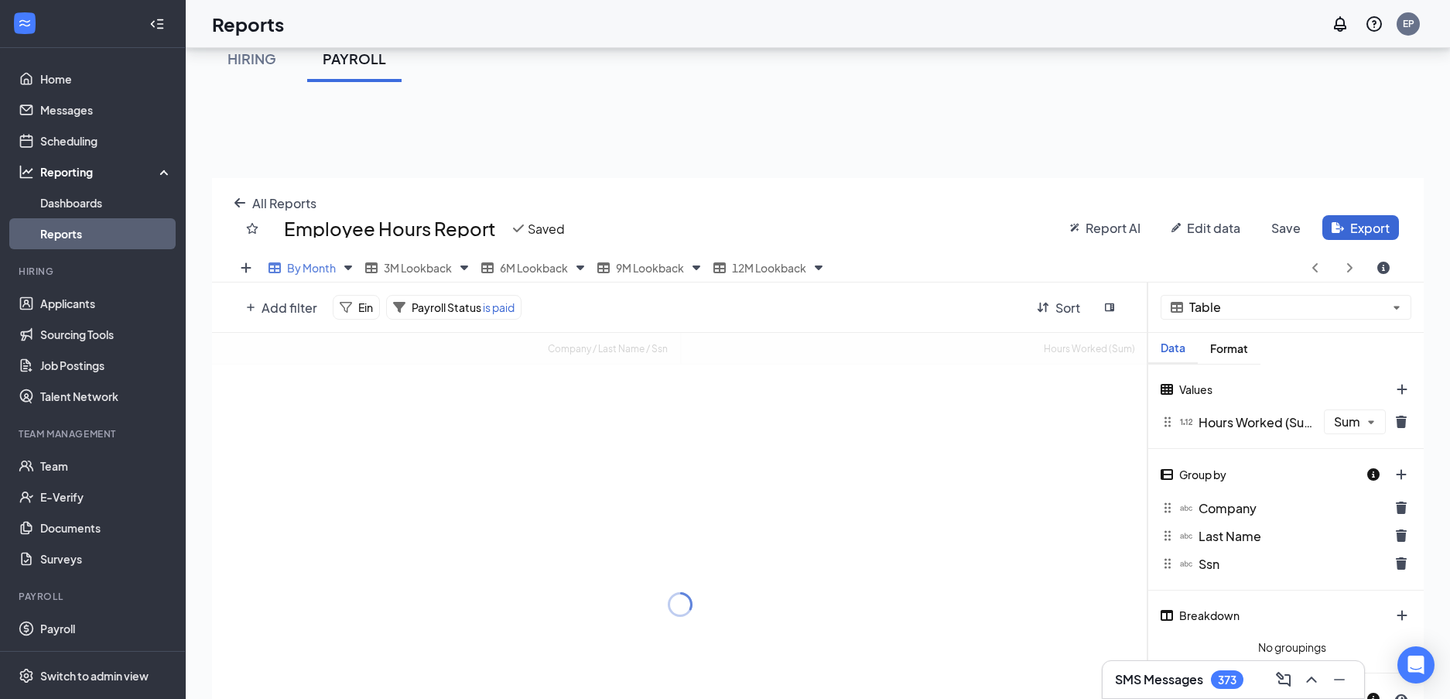
scroll to position [594, 1212]
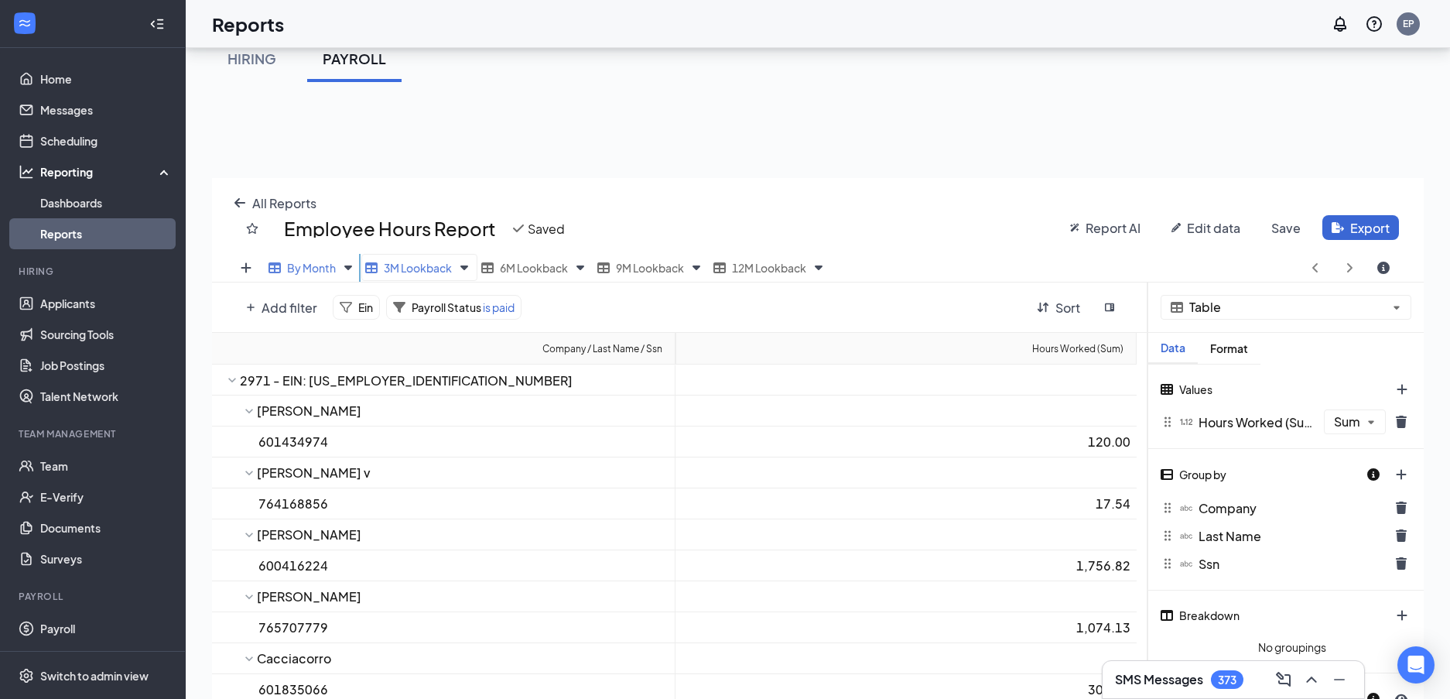
click at [392, 274] on span "3M Lookback" at bounding box center [418, 268] width 68 height 14
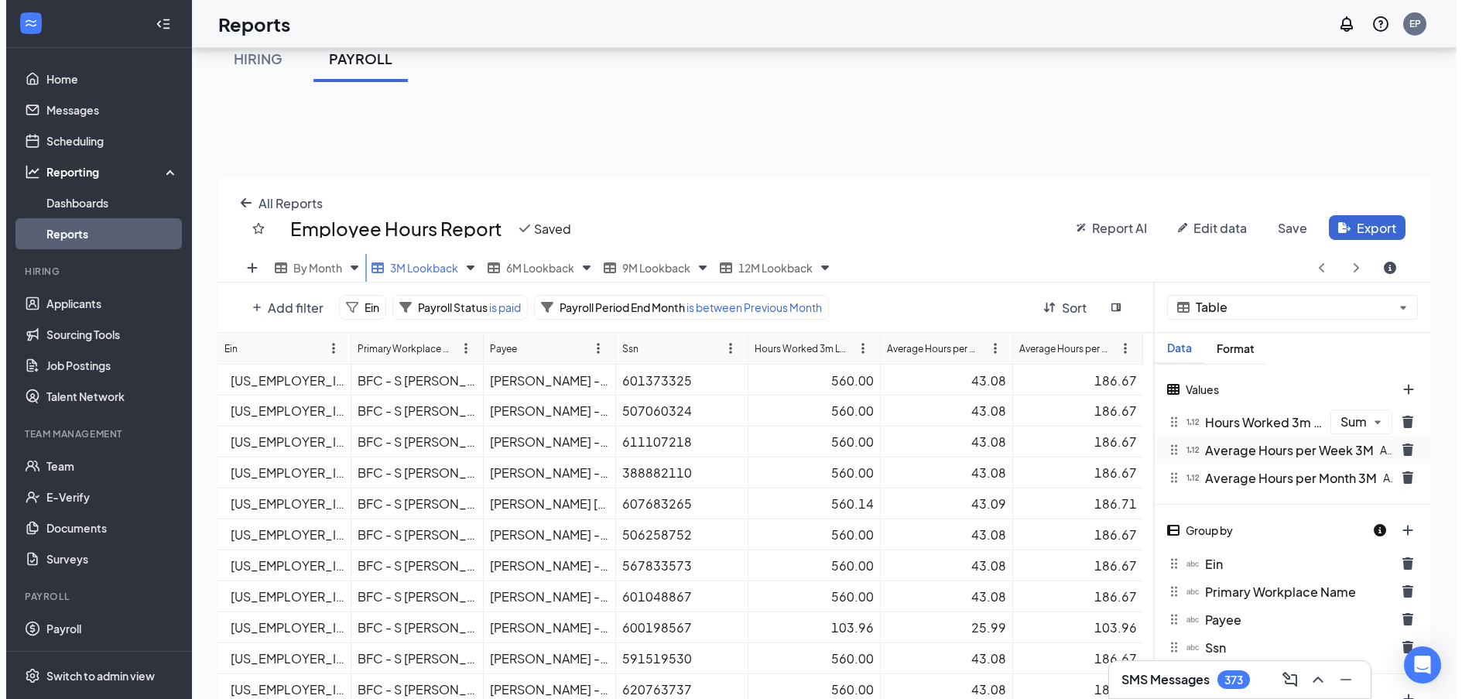
scroll to position [77, 0]
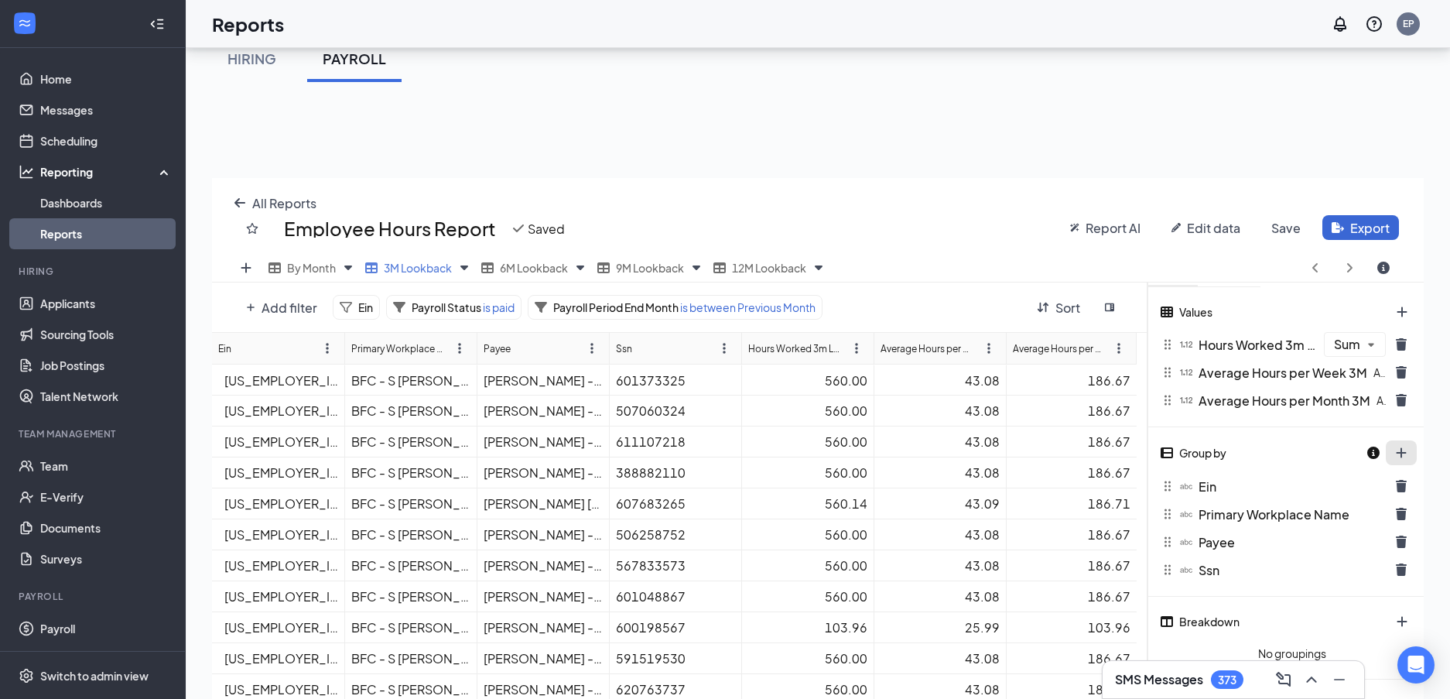
click at [1399, 449] on button "plus icon" at bounding box center [1401, 452] width 31 height 25
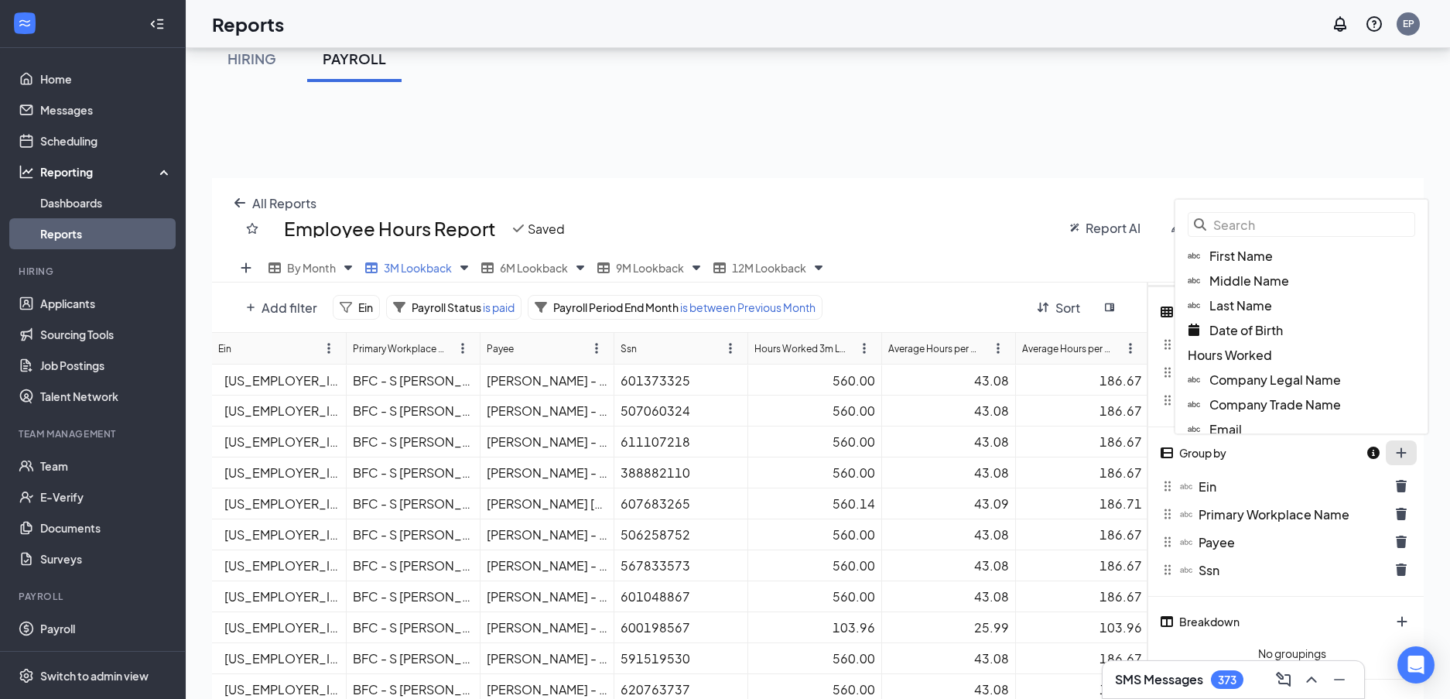
scroll to position [594, 1224]
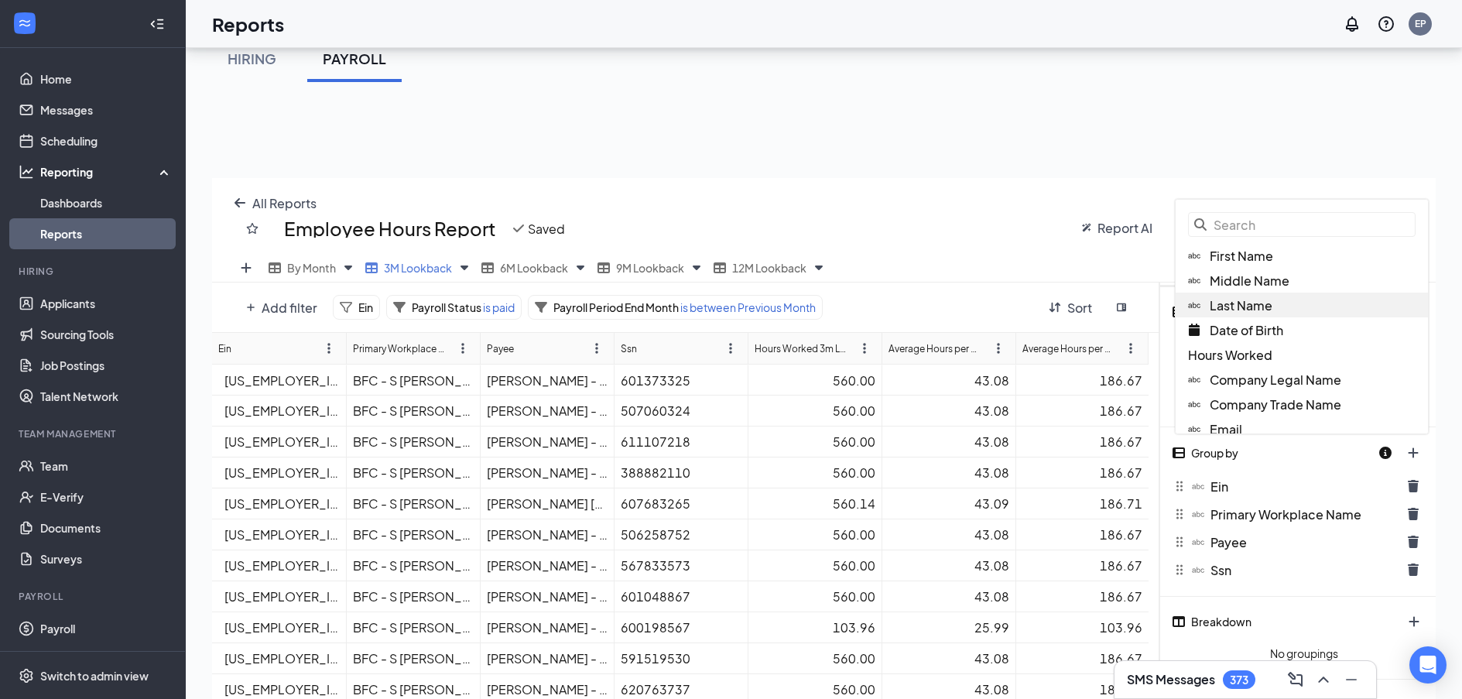
click at [1248, 309] on span "Last Name" at bounding box center [1241, 305] width 63 height 16
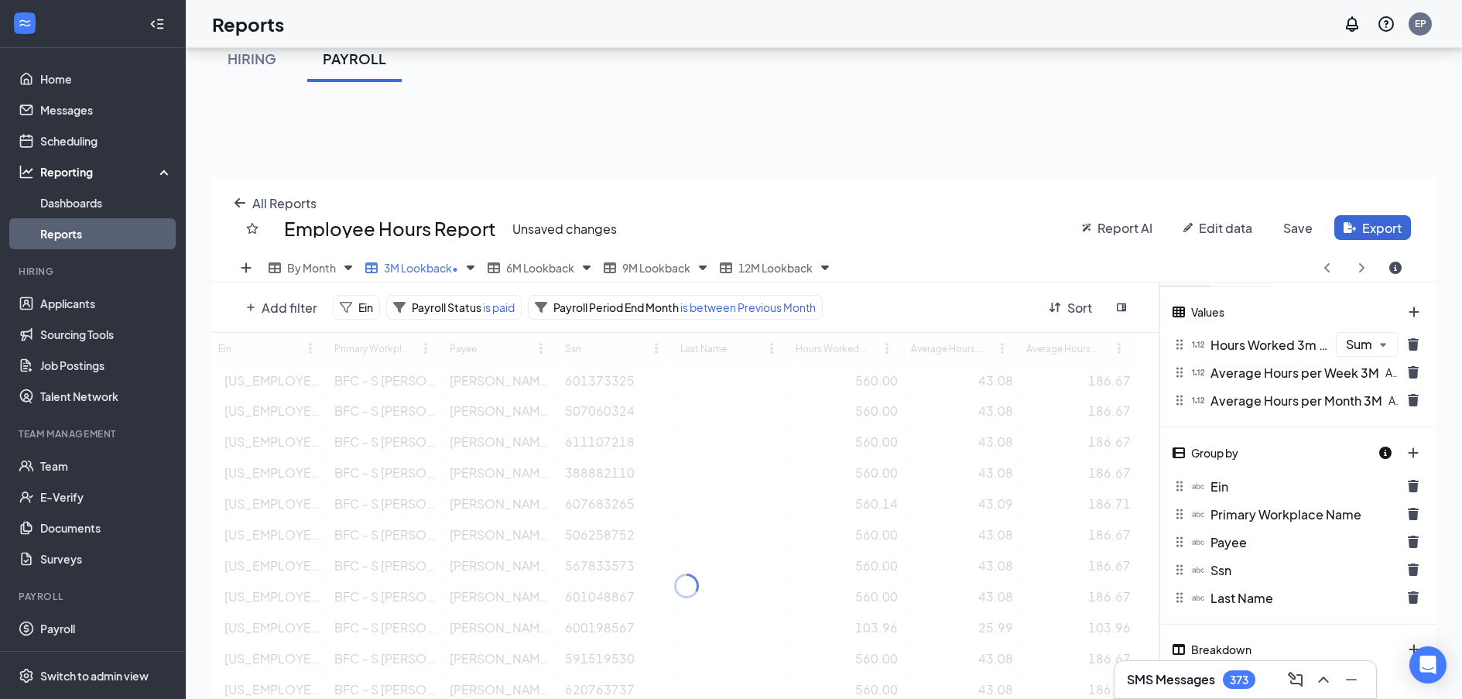
scroll to position [76801, 76183]
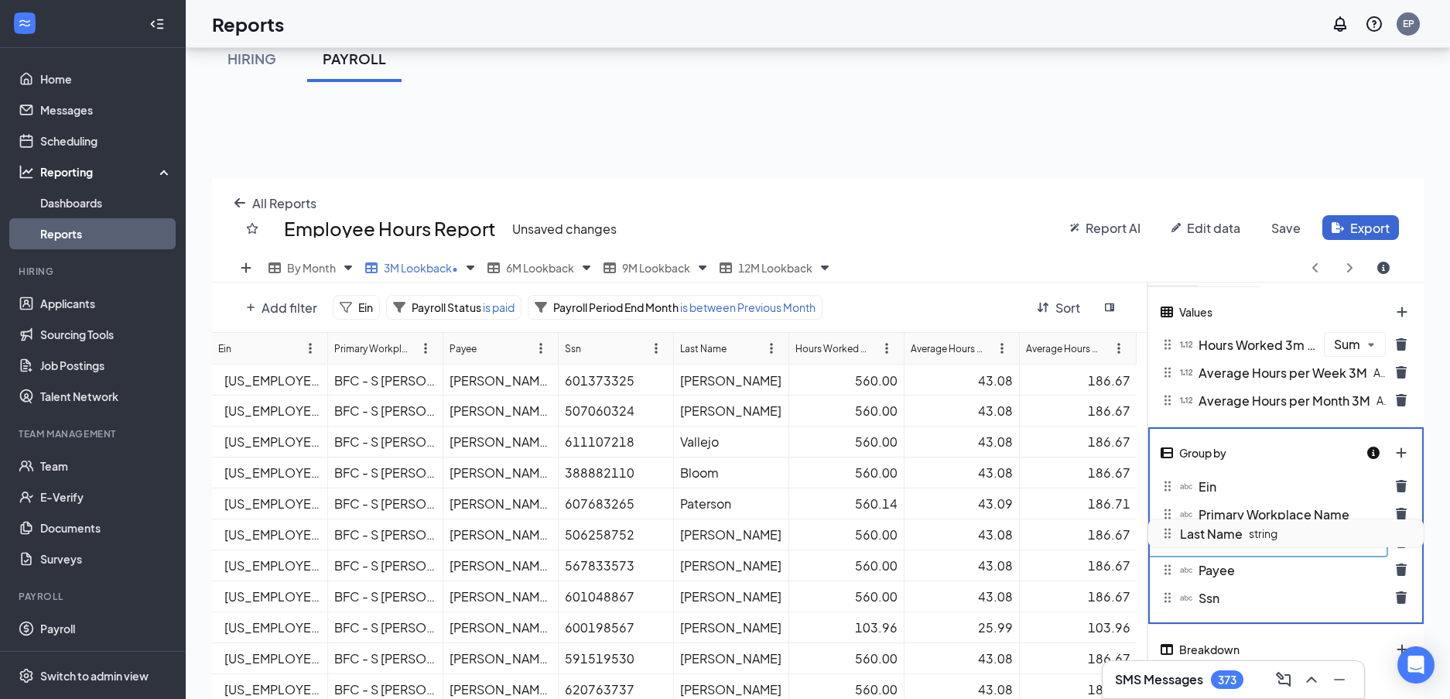
drag, startPoint x: 1231, startPoint y: 606, endPoint x: 1226, endPoint y: 542, distance: 64.5
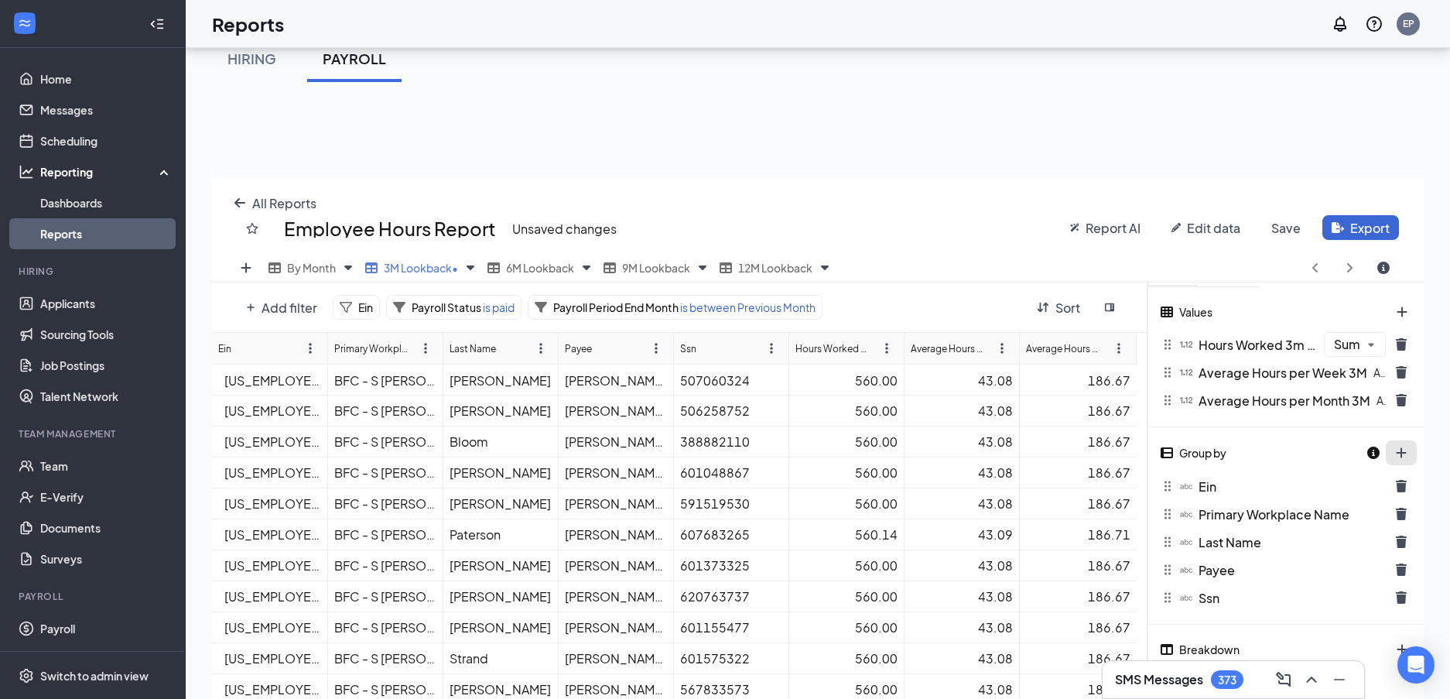
click at [1395, 447] on div at bounding box center [1392, 453] width 51 height 26
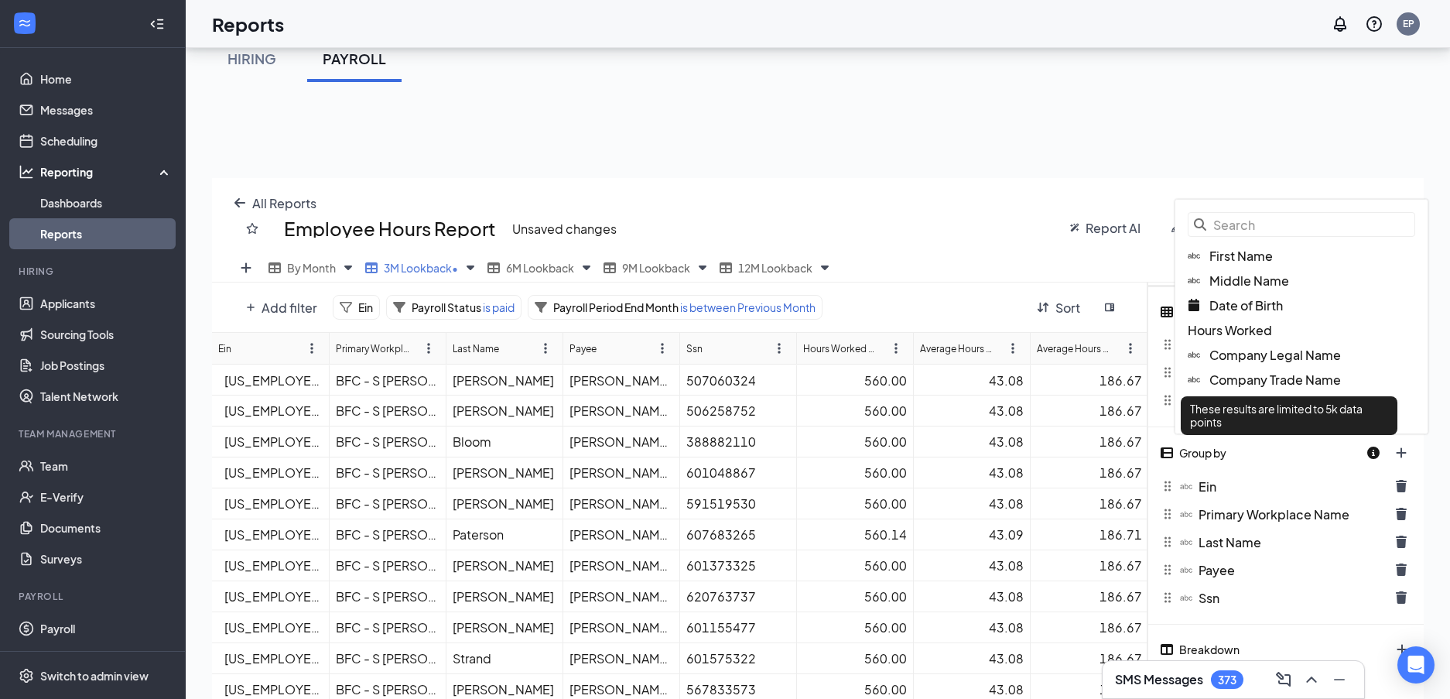
scroll to position [594, 1224]
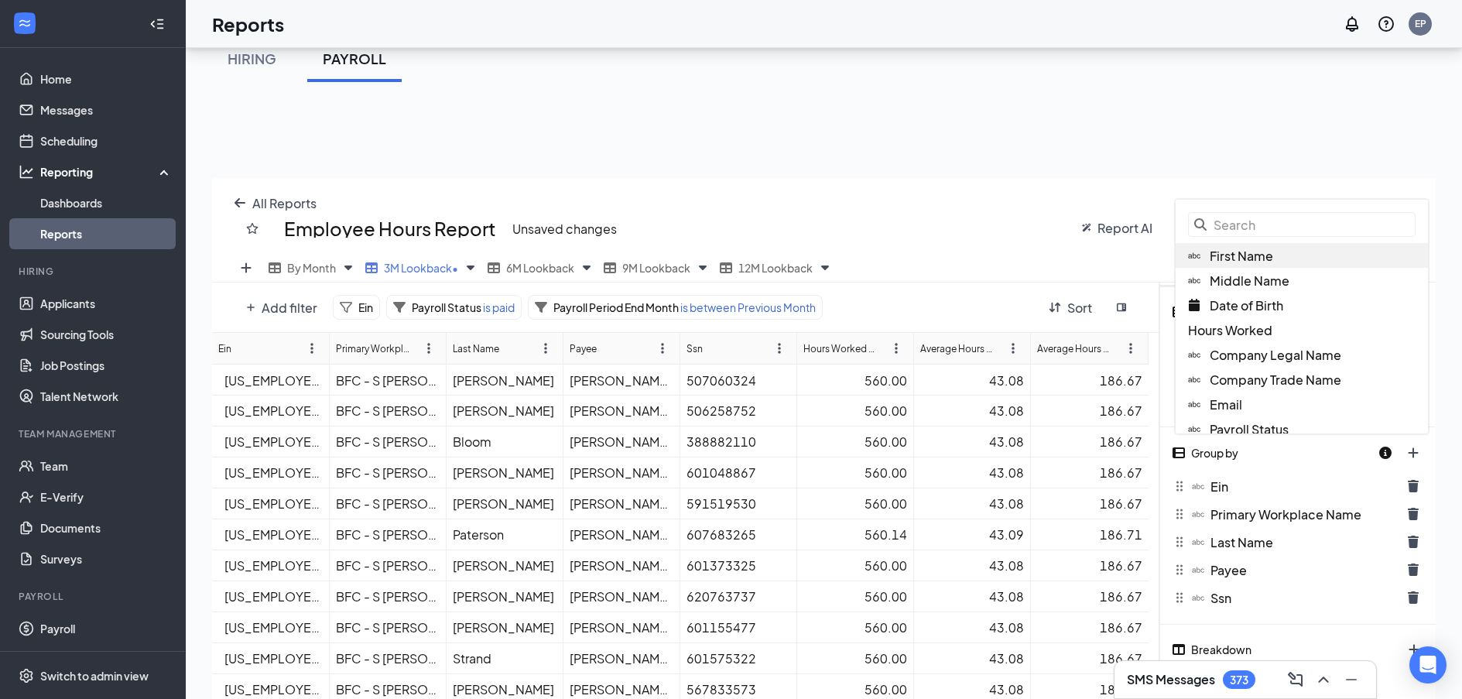
click at [1252, 258] on span "First Name" at bounding box center [1241, 256] width 63 height 16
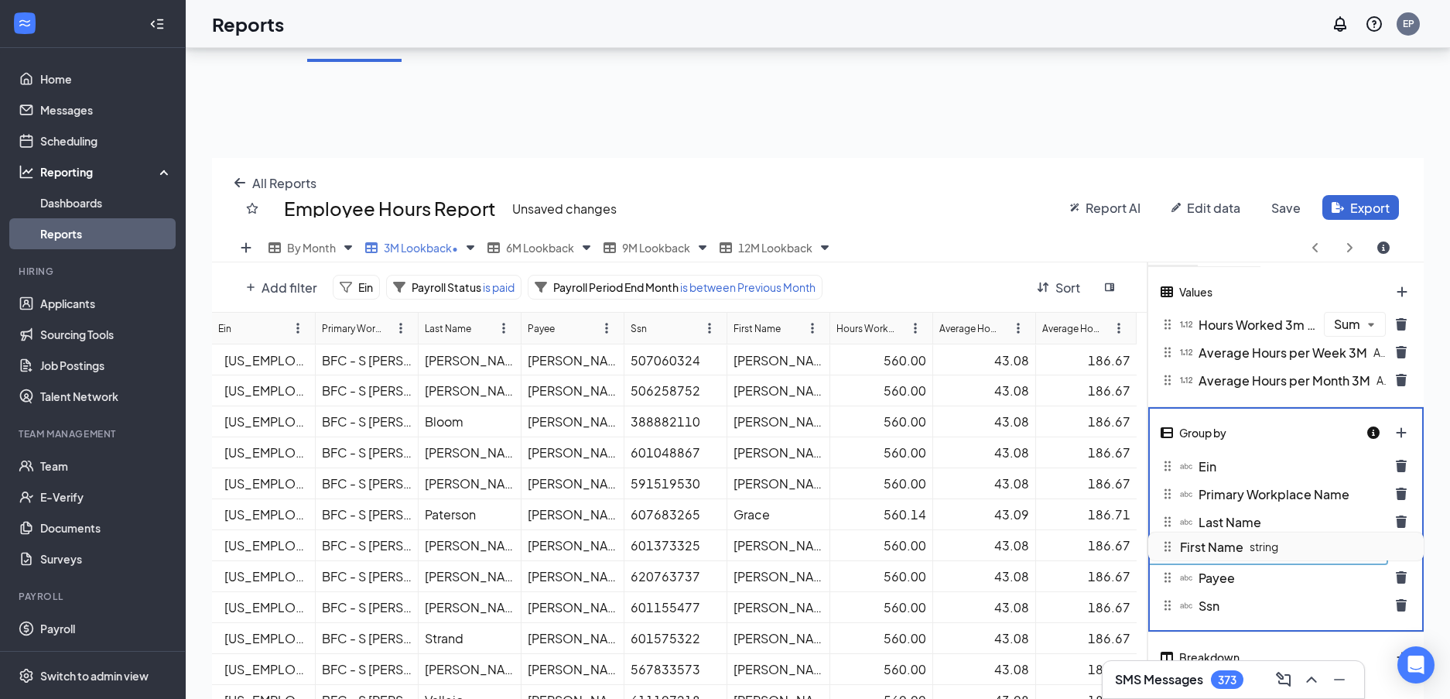
scroll to position [102, 0]
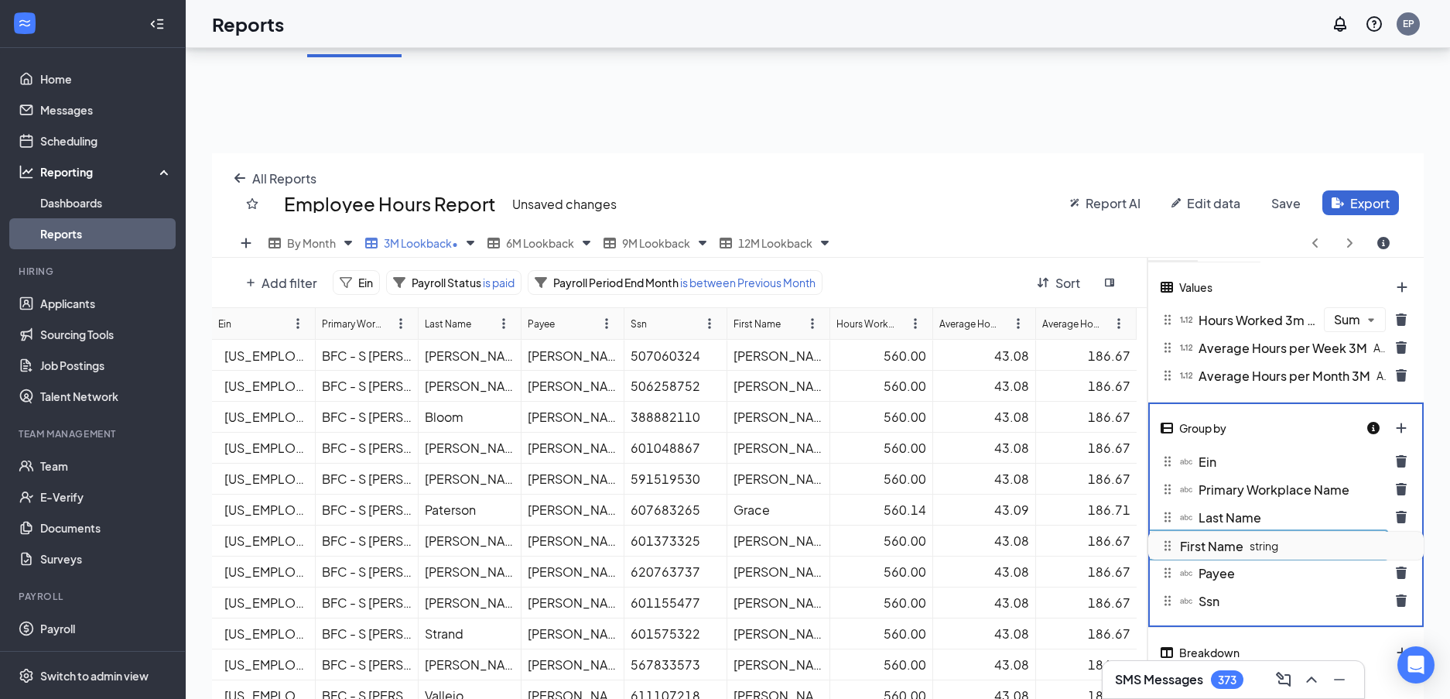
drag, startPoint x: 1229, startPoint y: 628, endPoint x: 1223, endPoint y: 549, distance: 80.0
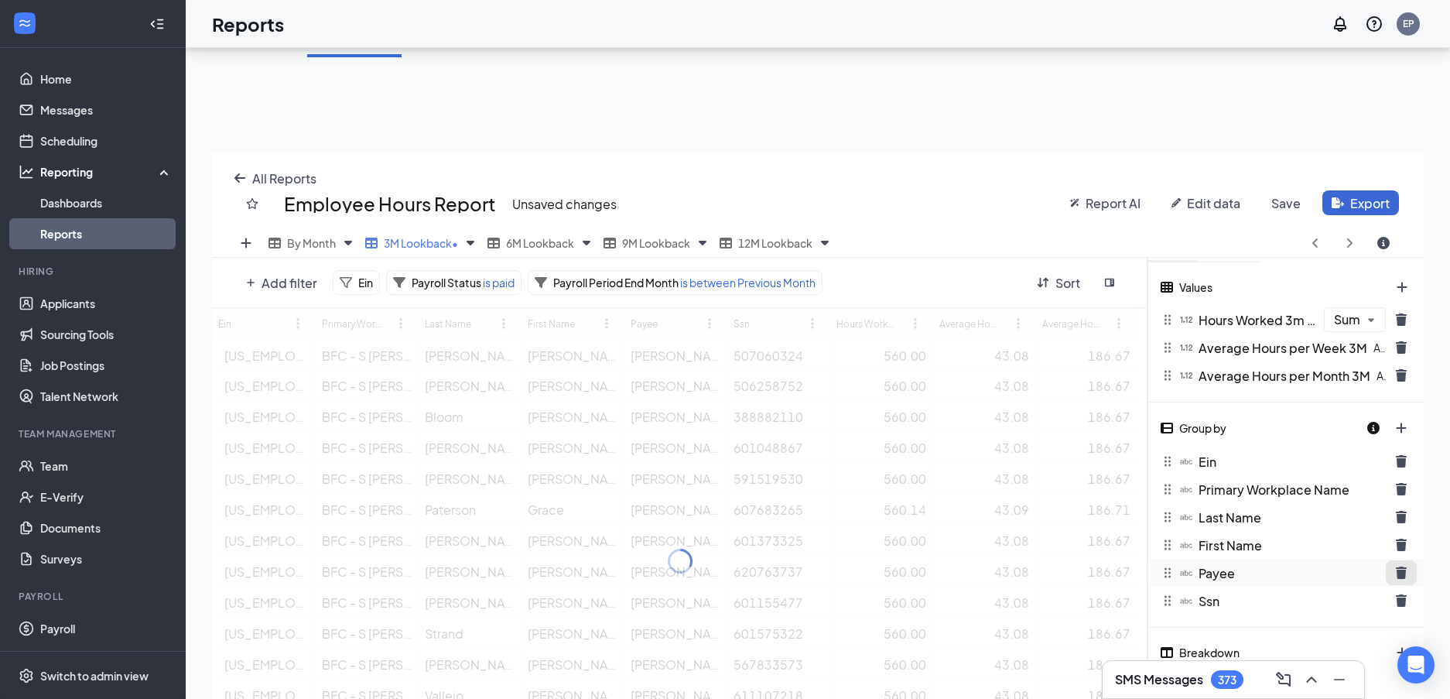
click at [1402, 570] on icon "trash icon" at bounding box center [1401, 573] width 11 height 12
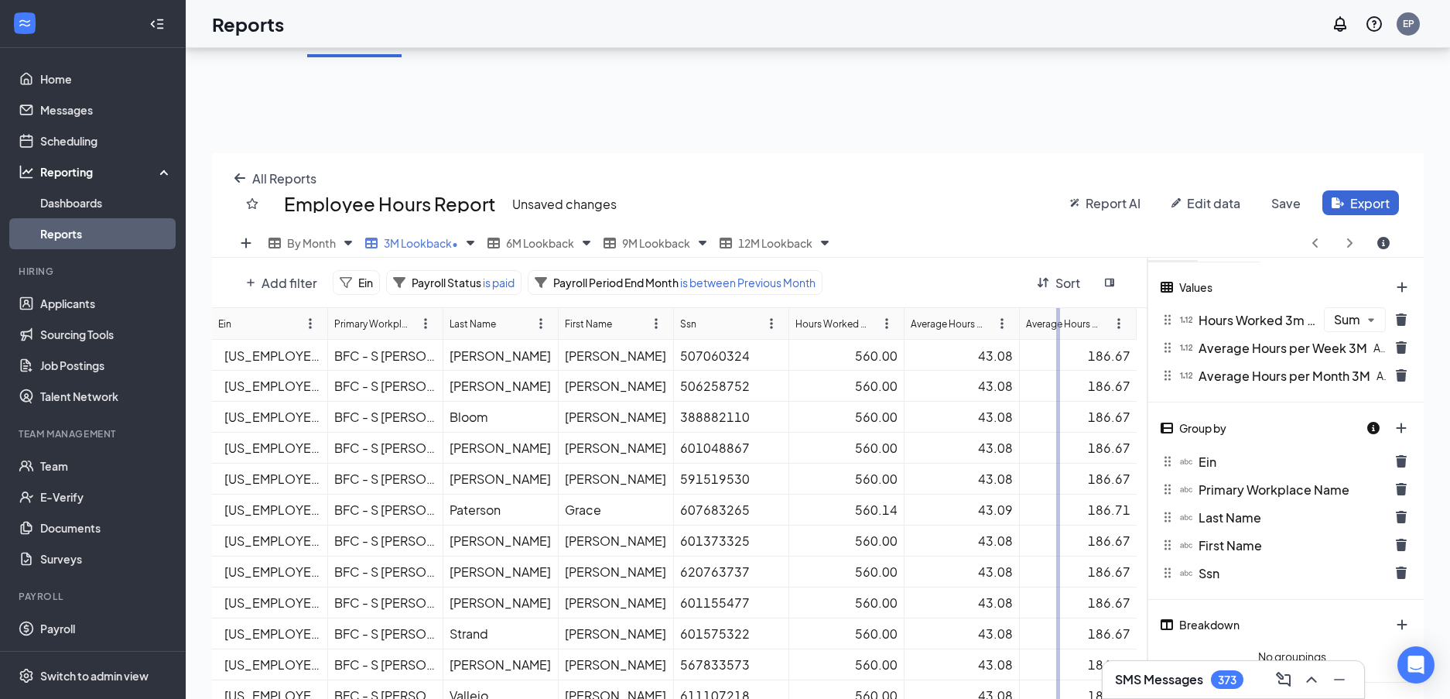
drag, startPoint x: 1019, startPoint y: 324, endPoint x: 1062, endPoint y: 317, distance: 43.0
click at [1062, 317] on div "Ein Primary Workplace Name Last Name First Name Ssn Hours Worked 3m Lookback (S…" at bounding box center [680, 561] width 936 height 506
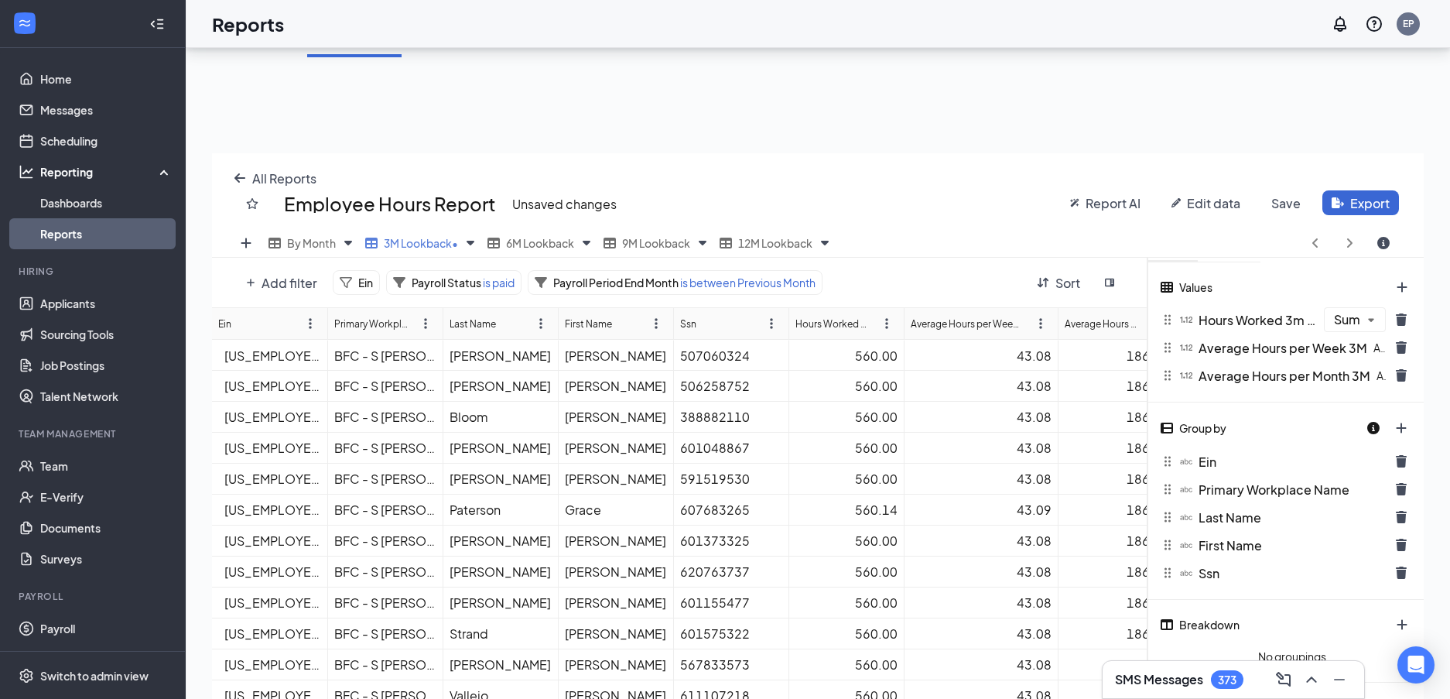
click at [1285, 200] on span "Save" at bounding box center [1286, 203] width 29 height 16
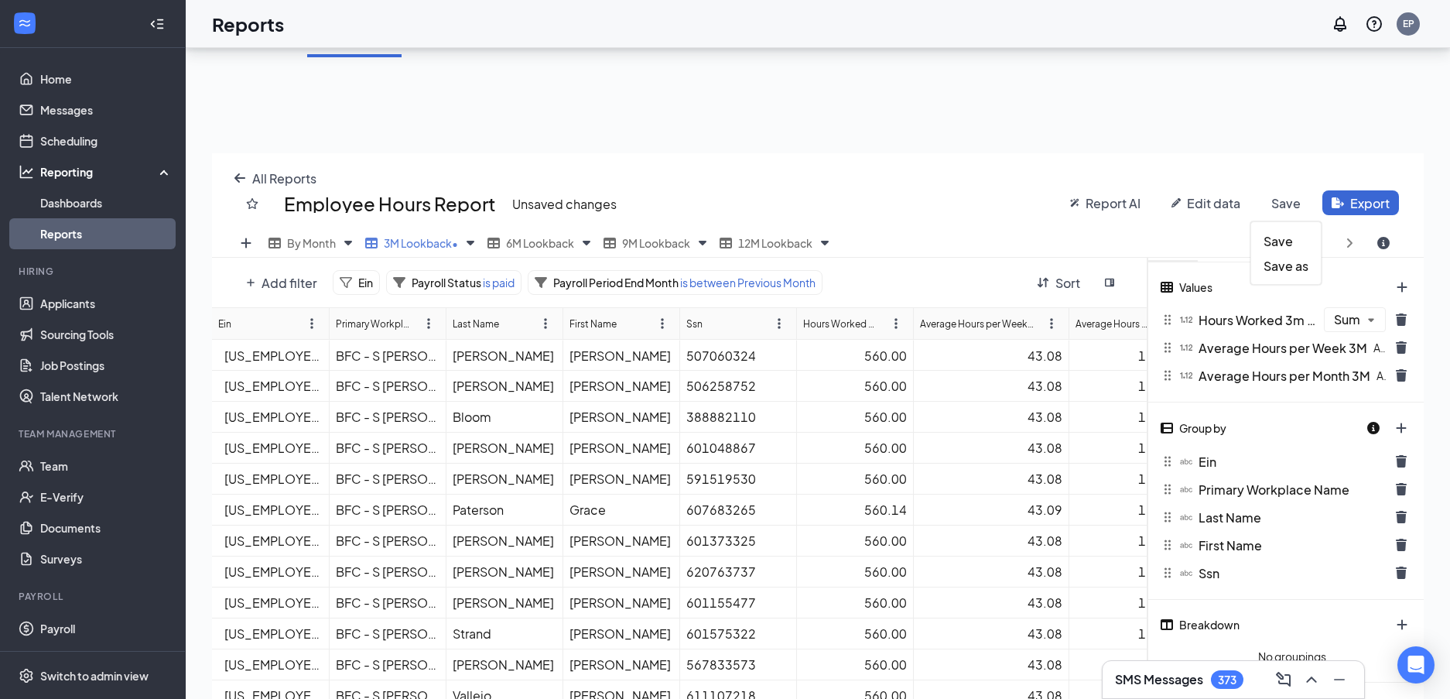
scroll to position [594, 1224]
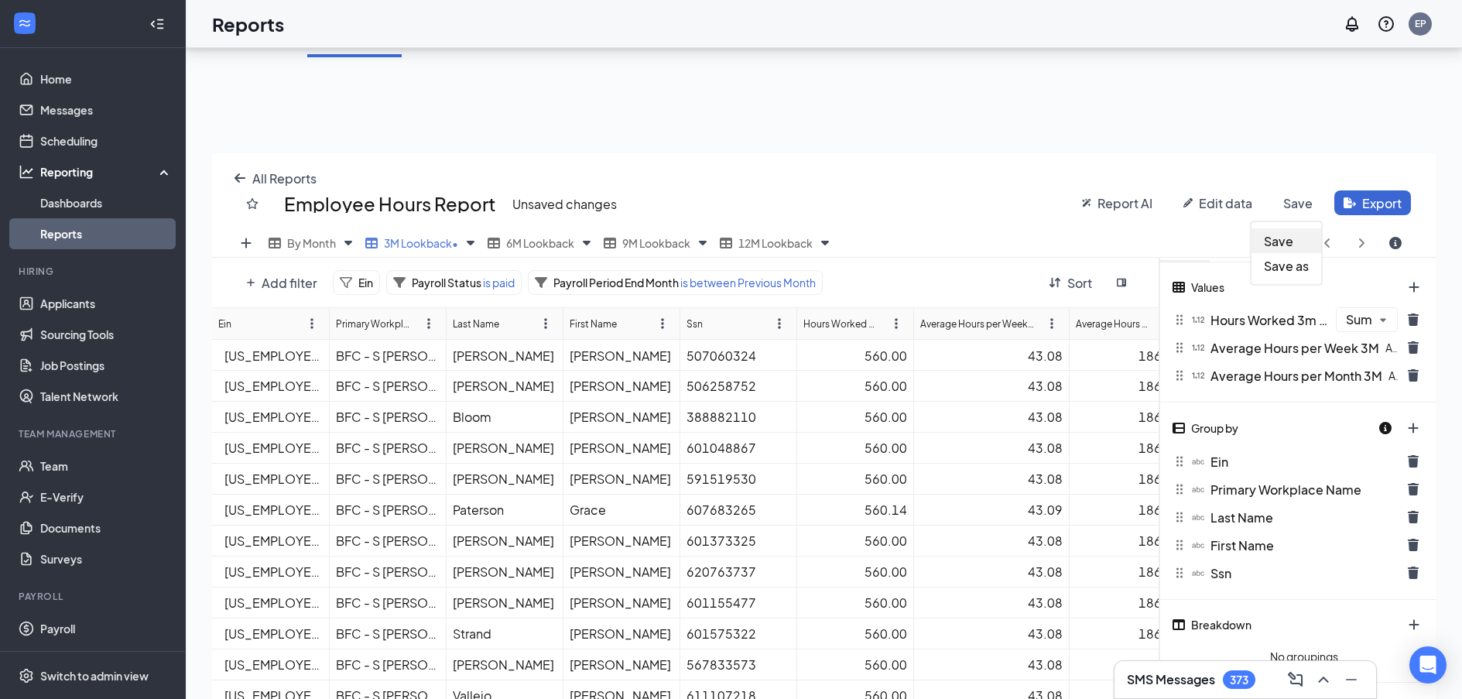
click at [1278, 239] on span "Save" at bounding box center [1278, 241] width 29 height 16
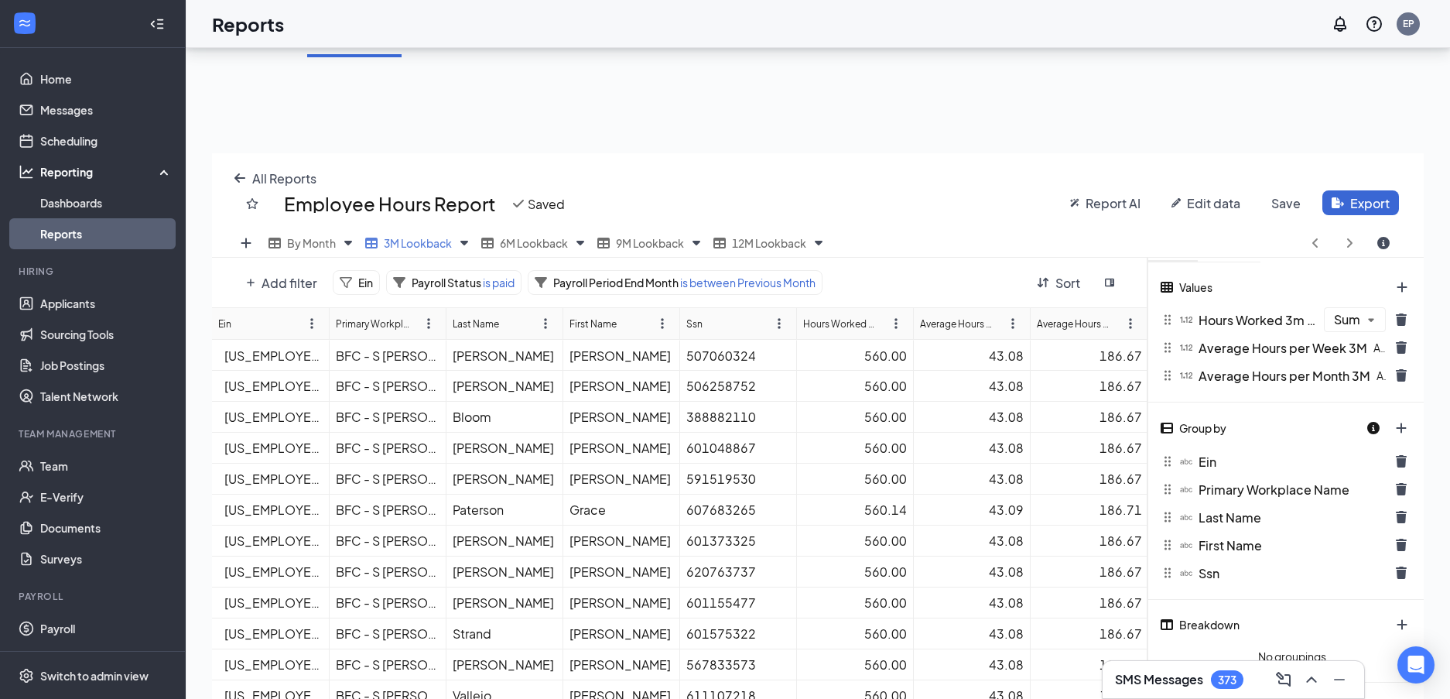
scroll to position [76801, 76183]
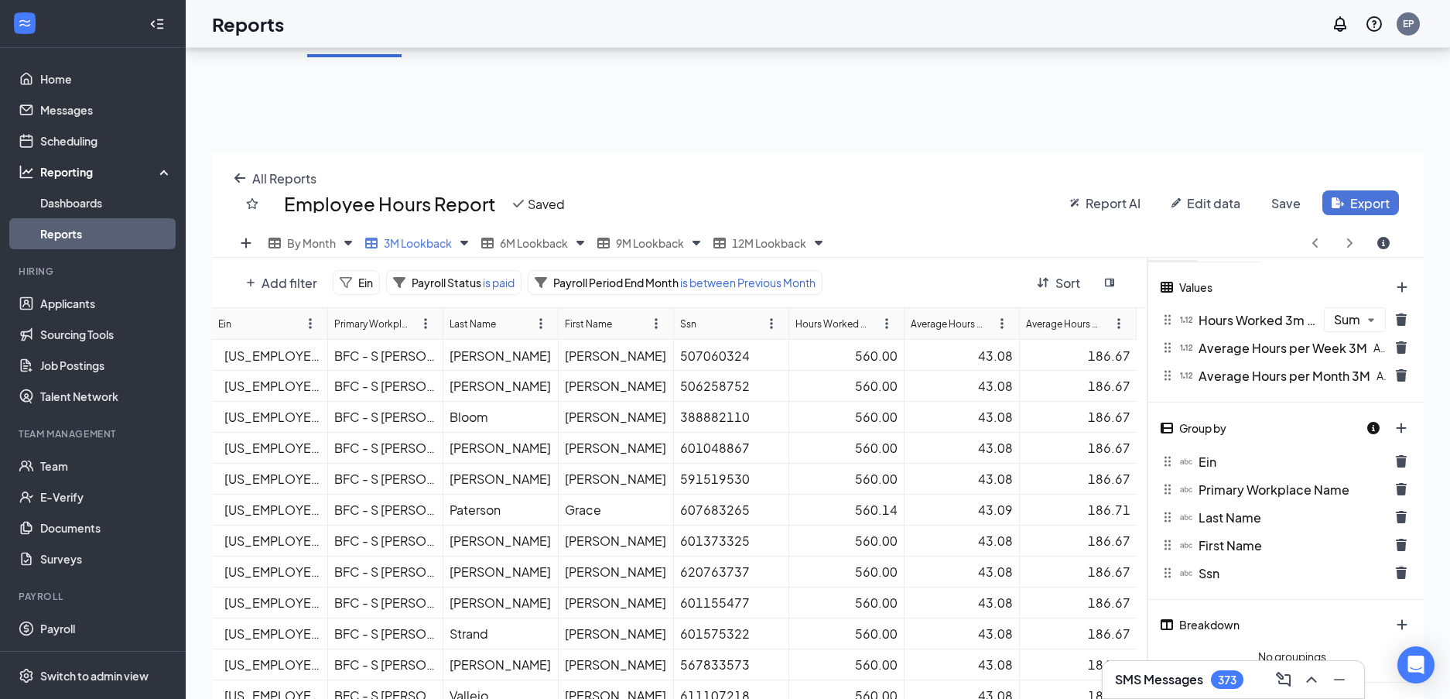
click at [1357, 204] on button "Export" at bounding box center [1361, 202] width 77 height 25
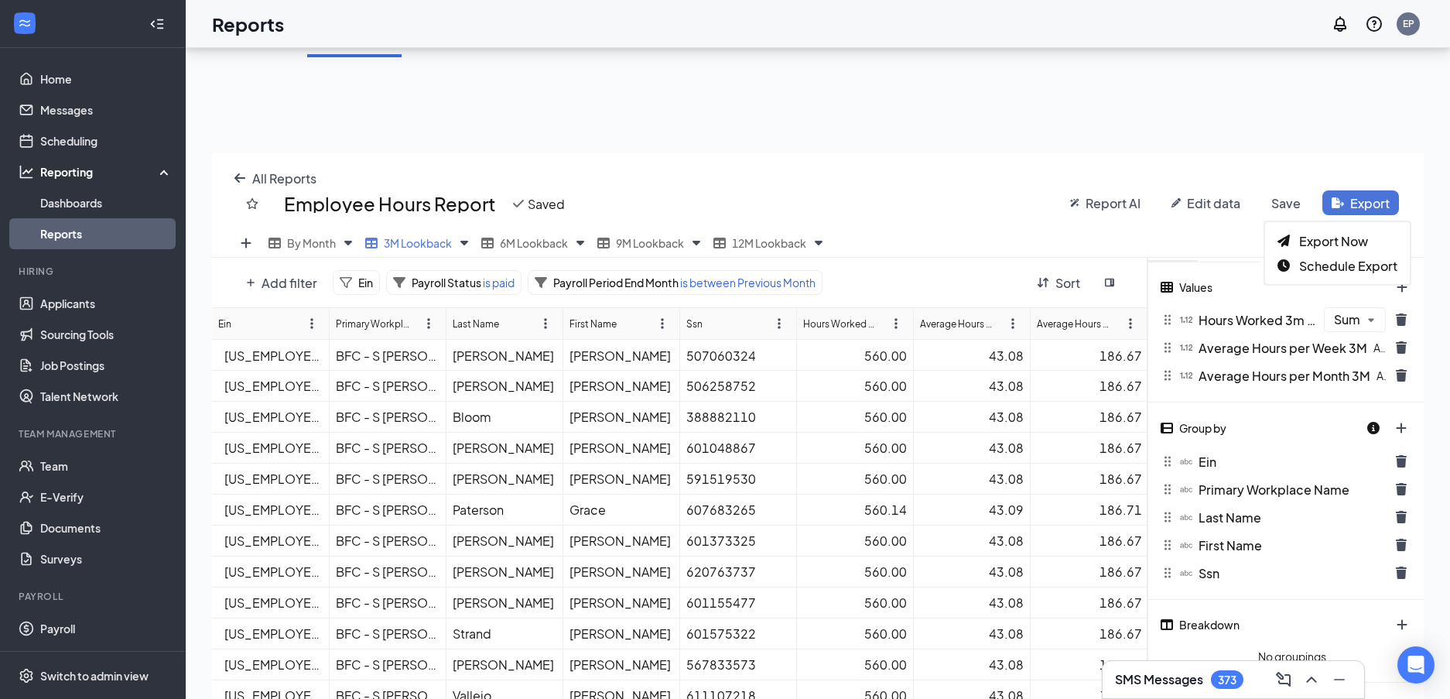
scroll to position [594, 1224]
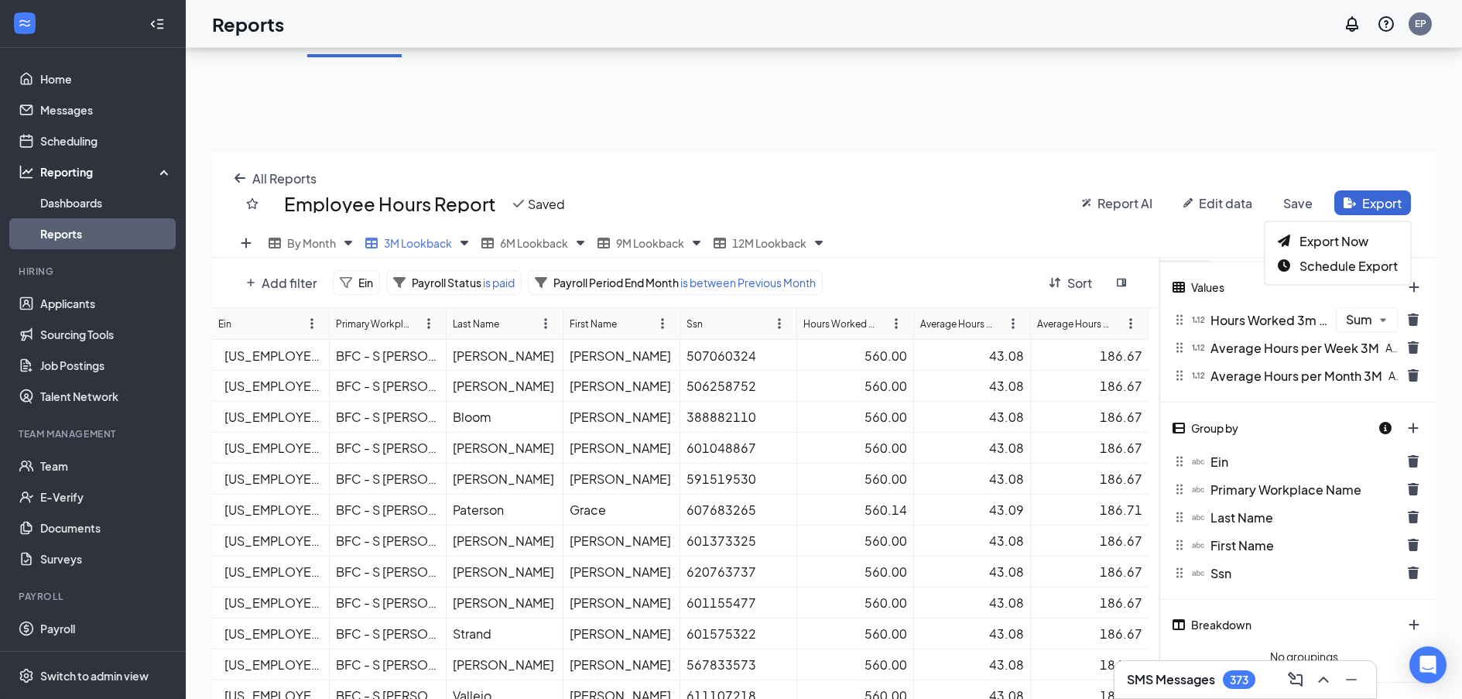
click at [1073, 141] on html "Home Messages Scheduling Reporting Dashboards Reports Hiring Applicants Sourcin…" at bounding box center [731, 247] width 1462 height 699
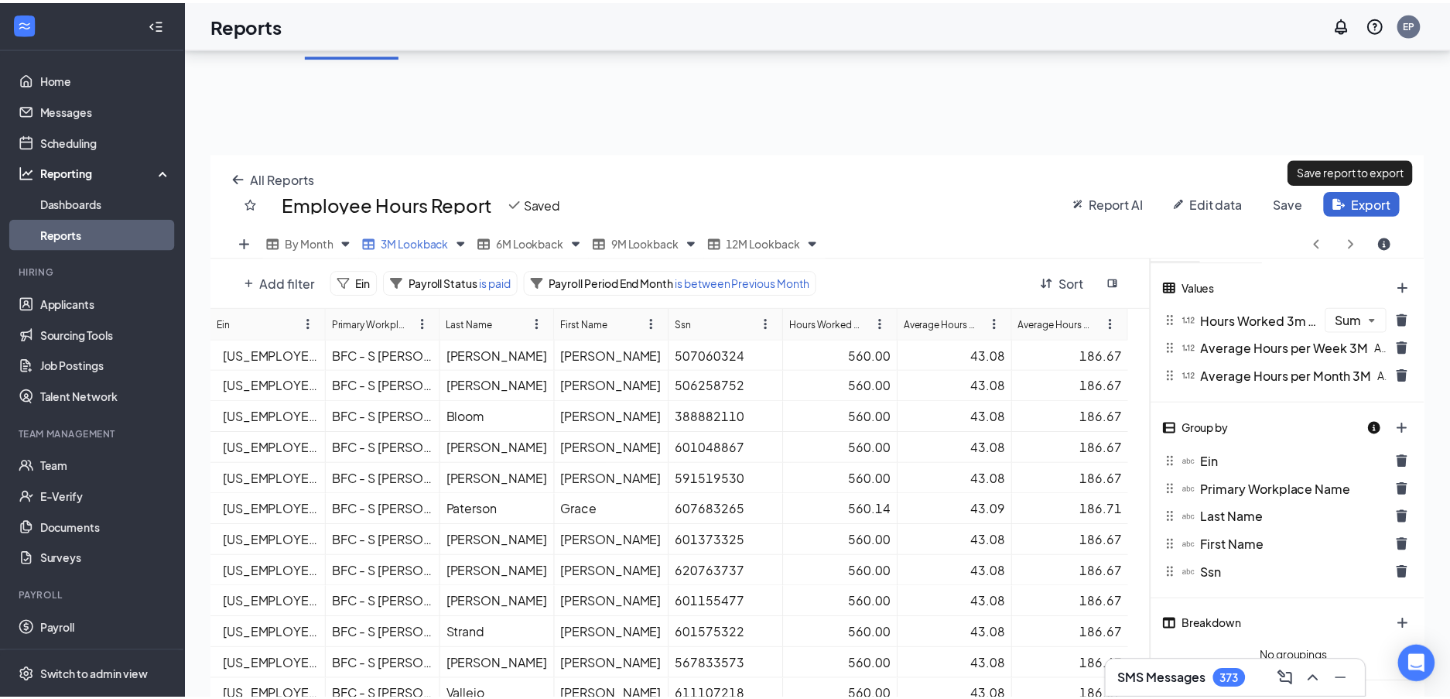
scroll to position [76801, 76183]
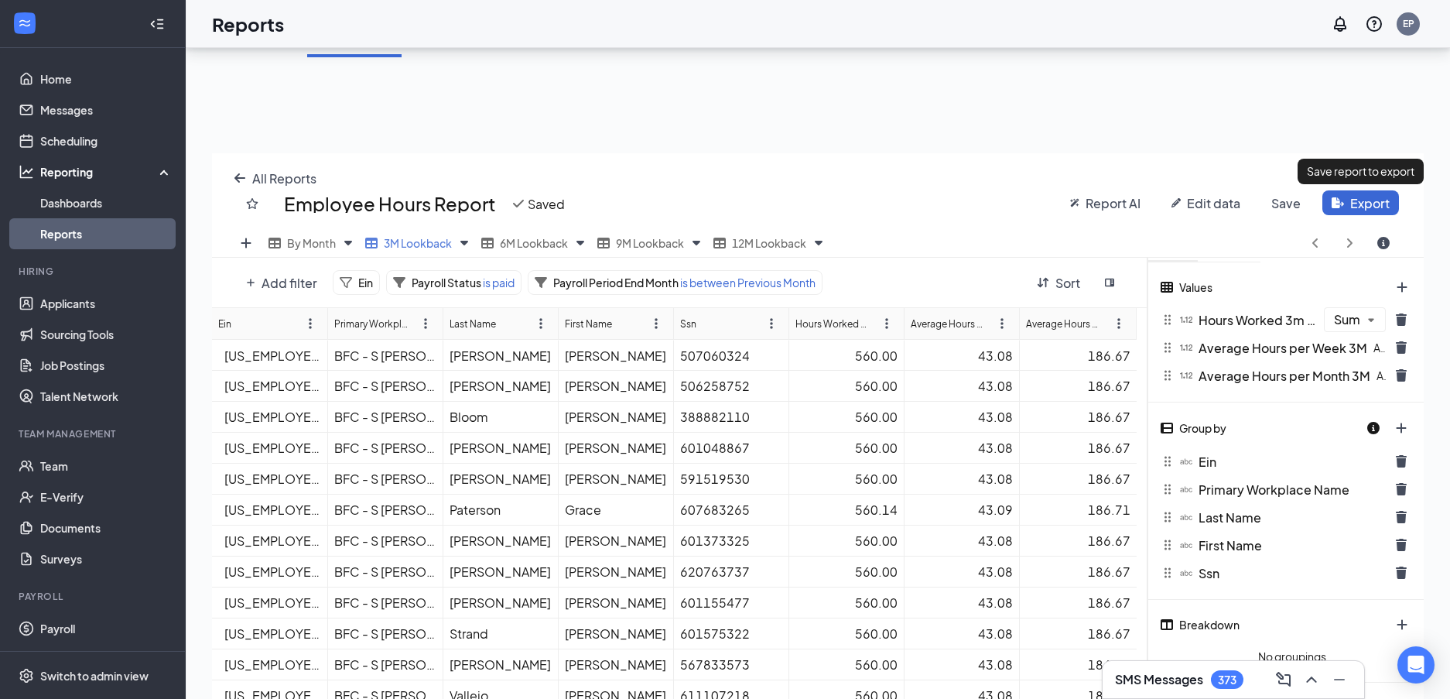
click at [979, 356] on div "43.08" at bounding box center [962, 356] width 102 height 16
drag, startPoint x: 1018, startPoint y: 324, endPoint x: 1049, endPoint y: 323, distance: 31.7
click at [1049, 323] on div "Ein Primary Workplace Name Last Name First Name Ssn Hours Worked 3m Lookback (S…" at bounding box center [680, 561] width 936 height 506
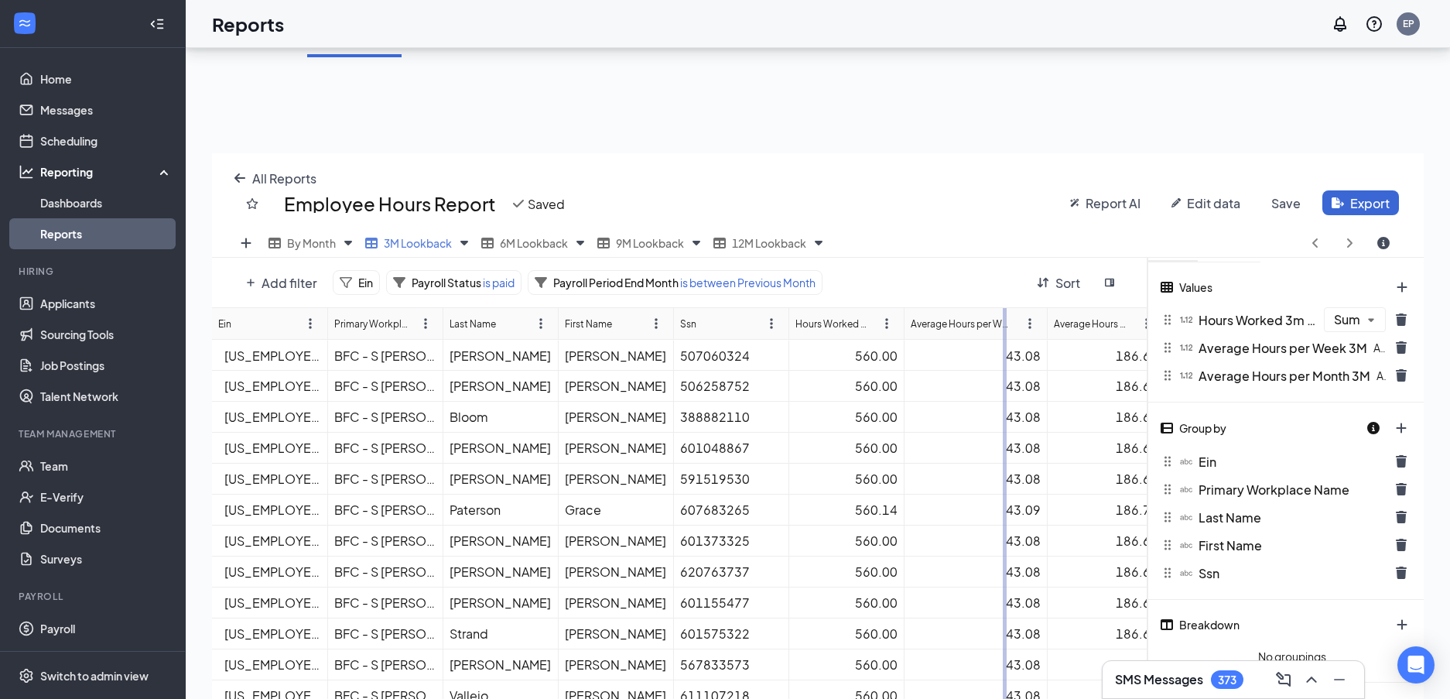
drag, startPoint x: 1048, startPoint y: 323, endPoint x: 1005, endPoint y: 330, distance: 43.9
click at [1005, 330] on div "Ein Primary Workplace Name Last Name First Name Ssn Hours Worked 3m Lookback (S…" at bounding box center [680, 561] width 936 height 506
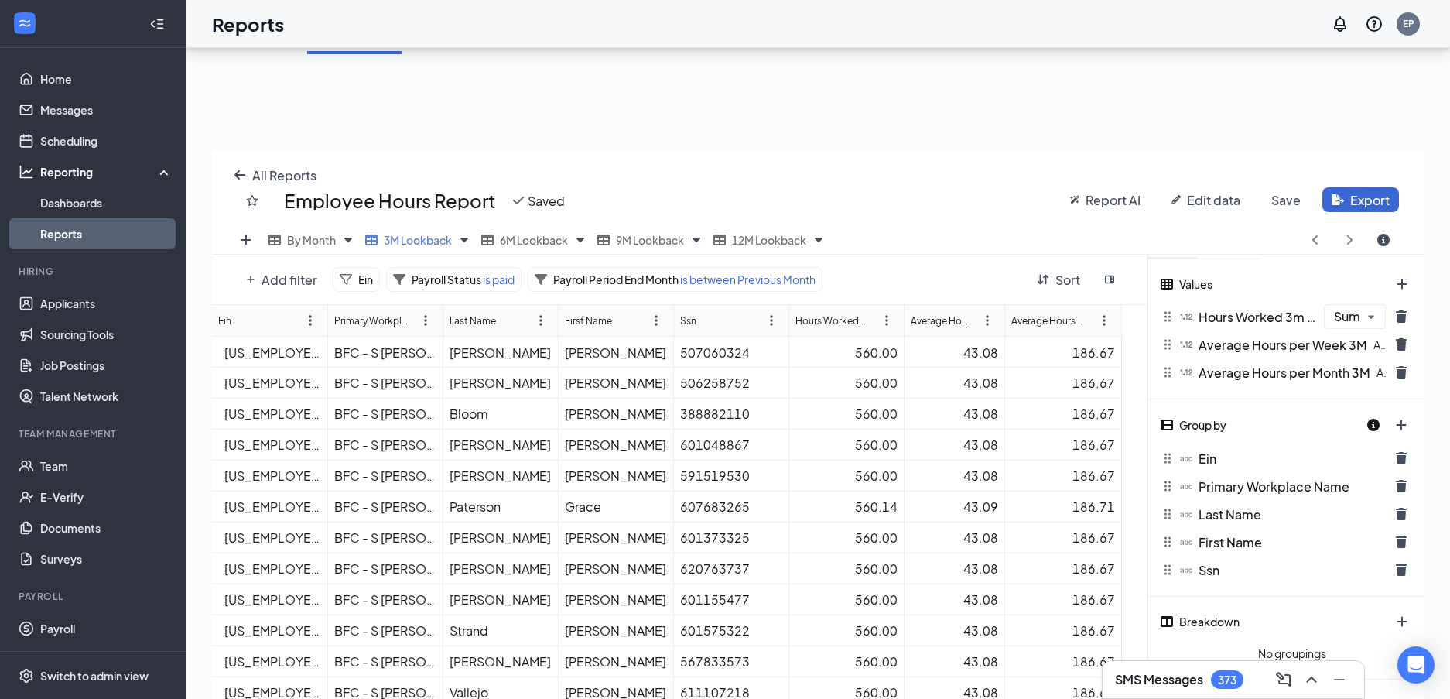
scroll to position [77, 0]
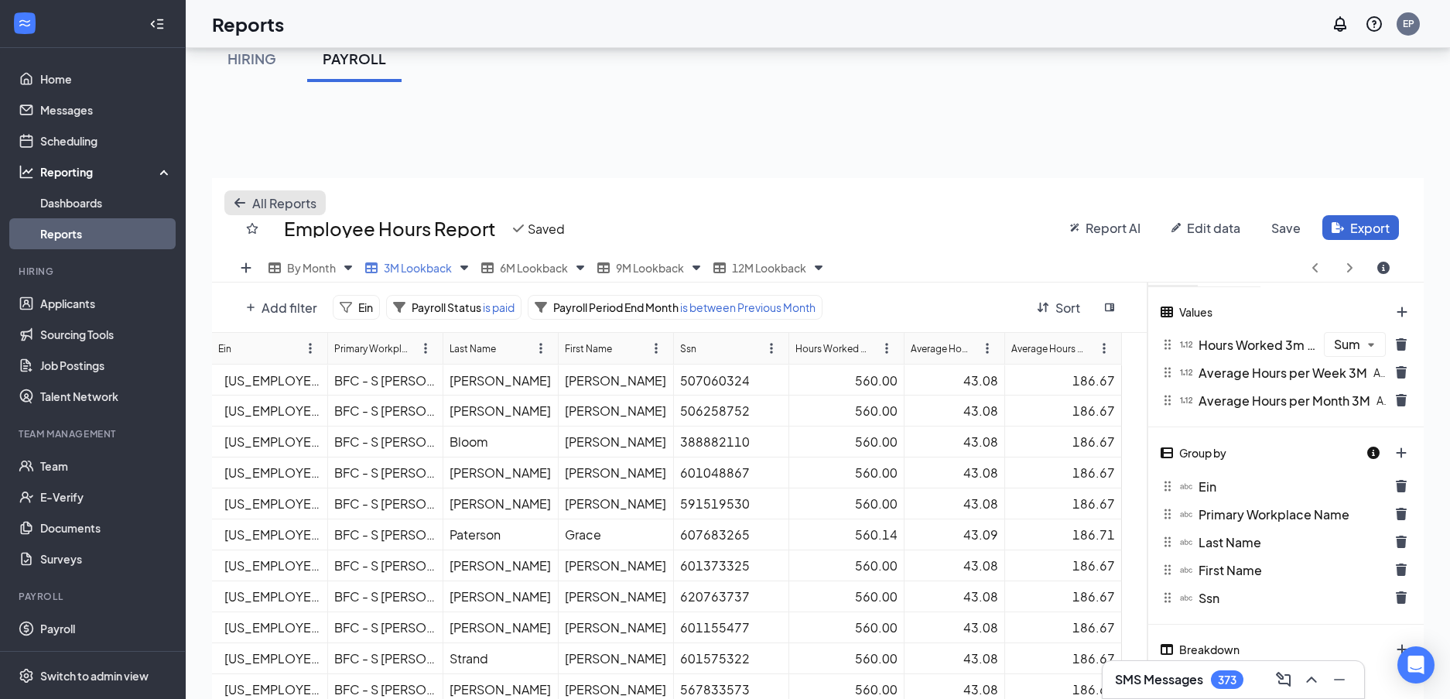
click at [265, 202] on span "All Reports" at bounding box center [284, 203] width 64 height 16
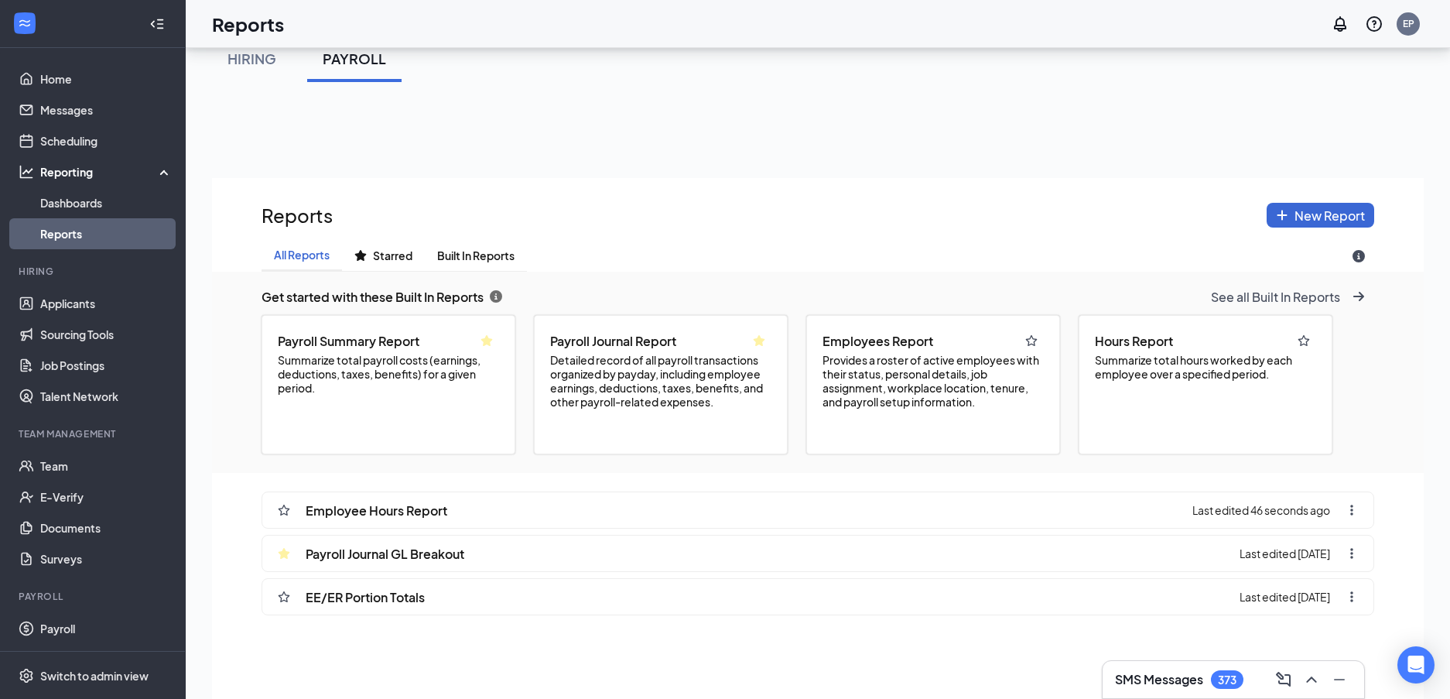
scroll to position [807, 1212]
